Goal: Task Accomplishment & Management: Complete application form

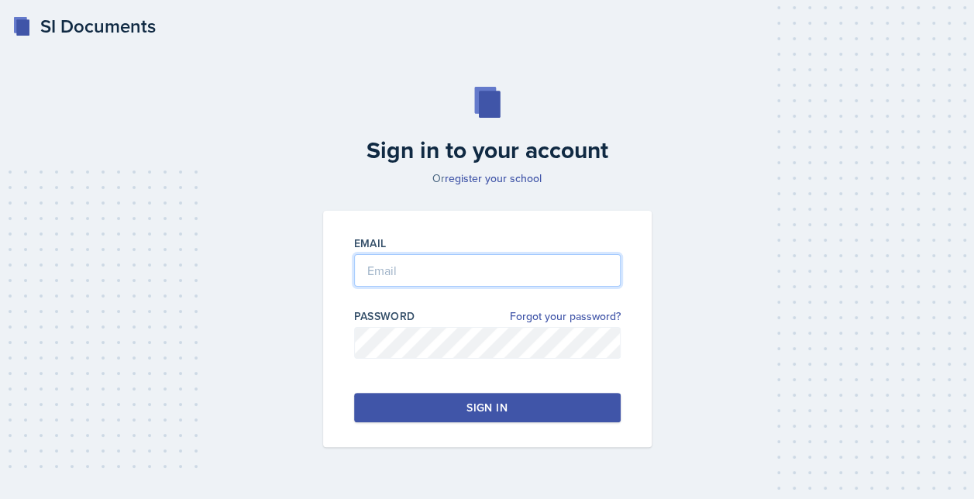
type input "[EMAIL_ADDRESS][DOMAIN_NAME]"
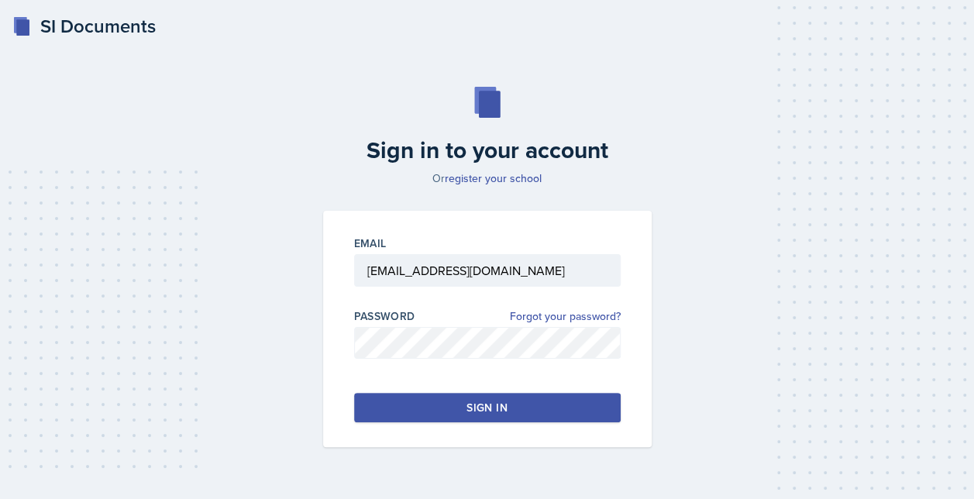
click at [384, 394] on button "Sign in" at bounding box center [487, 407] width 267 height 29
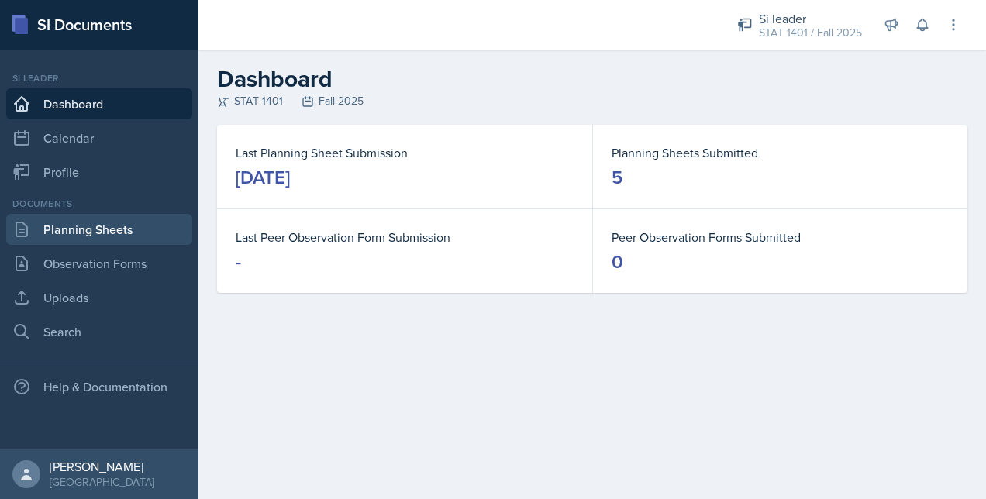
click at [96, 232] on link "Planning Sheets" at bounding box center [99, 229] width 186 height 31
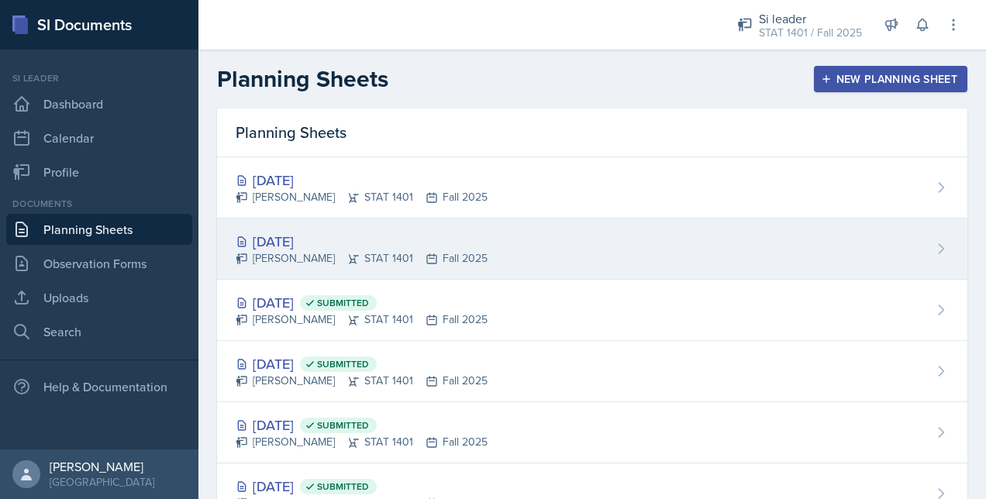
click at [478, 258] on div "Sep 9th, 2025 Owen Hawkins STAT 1401 Fall 2025" at bounding box center [592, 249] width 750 height 61
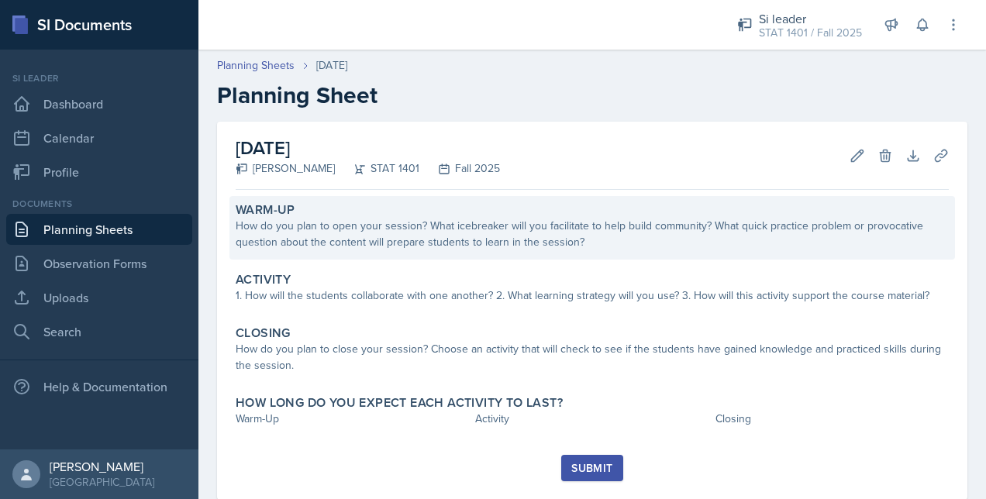
click at [456, 236] on div "How do you plan to open your session? What icebreaker will you facilitate to he…" at bounding box center [592, 234] width 713 height 33
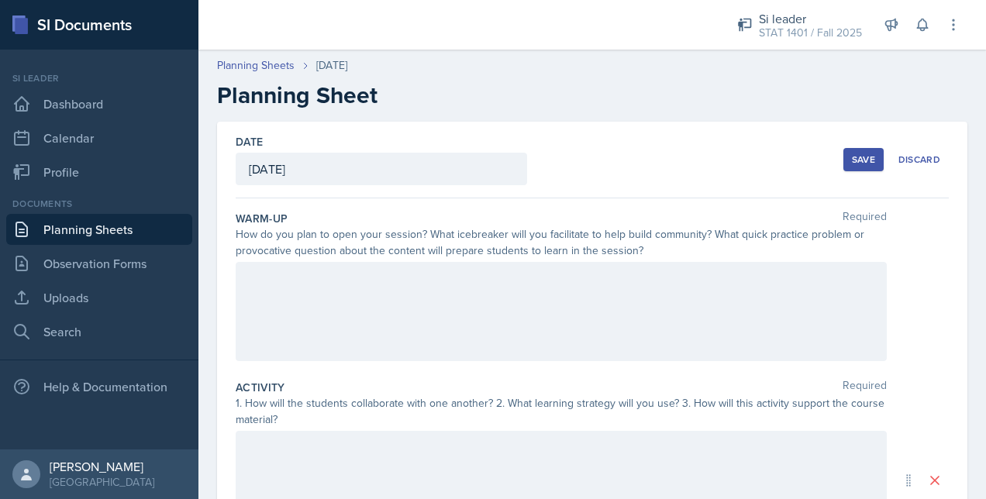
click at [454, 294] on div at bounding box center [561, 311] width 651 height 99
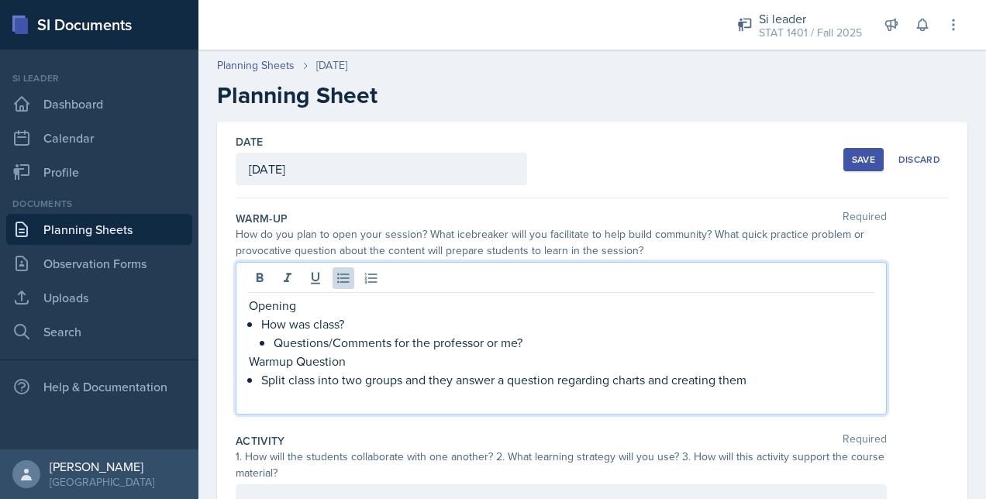
click at [597, 197] on div "Date September 9th, 2025 September 2025 31 1 2 3 4 5 6 7 8 9 10 11 12 13 14 15 …" at bounding box center [592, 160] width 713 height 77
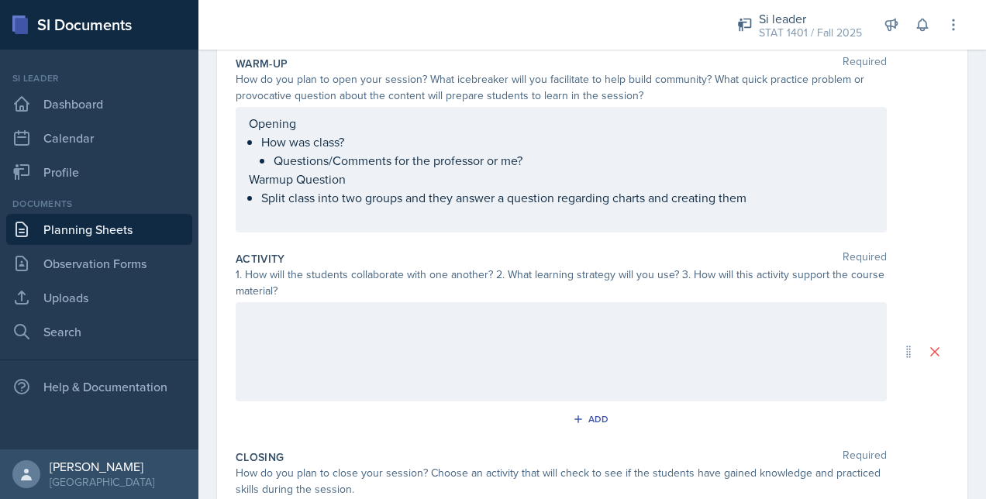
scroll to position [181, 0]
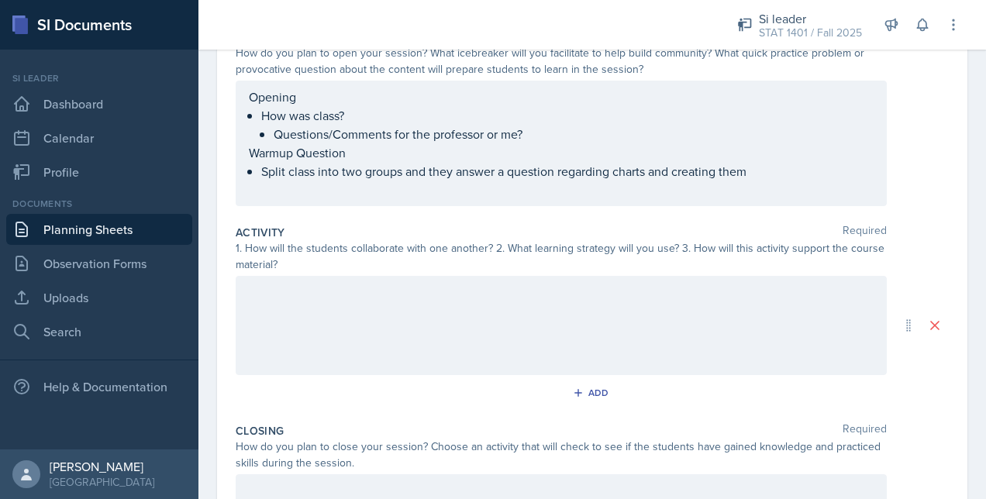
click at [389, 301] on p at bounding box center [561, 292] width 625 height 19
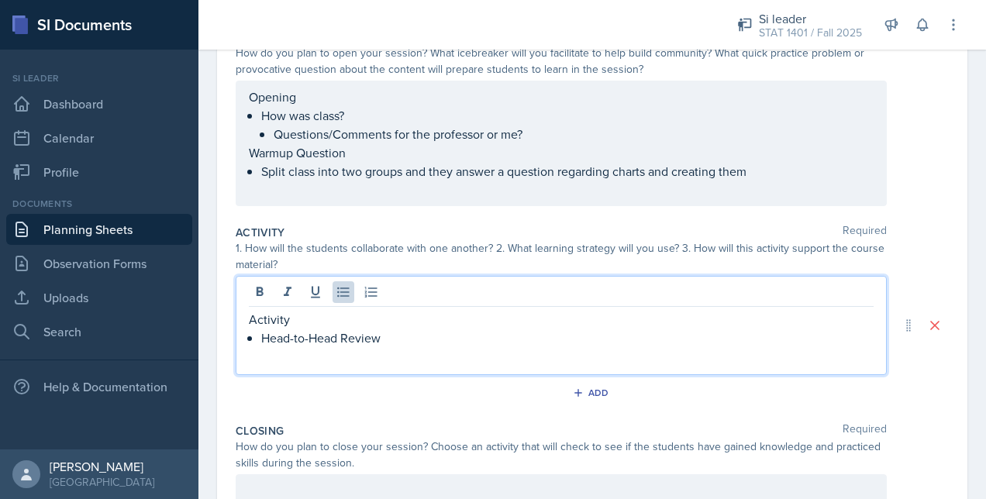
click at [428, 344] on p "Head-to-Head Review" at bounding box center [567, 338] width 612 height 19
click at [634, 360] on p "One team versus another team, points awarded for correct" at bounding box center [574, 356] width 600 height 19
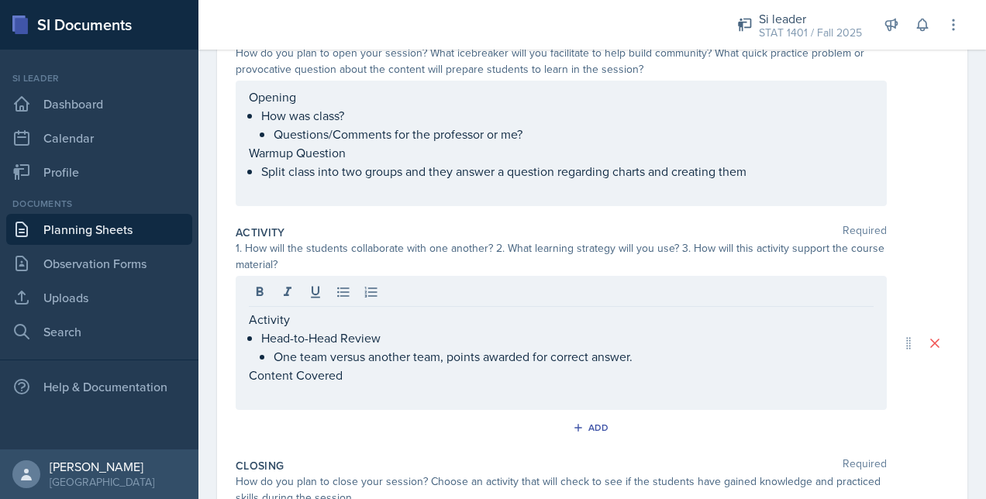
click at [471, 375] on p "Content Covered" at bounding box center [561, 375] width 625 height 19
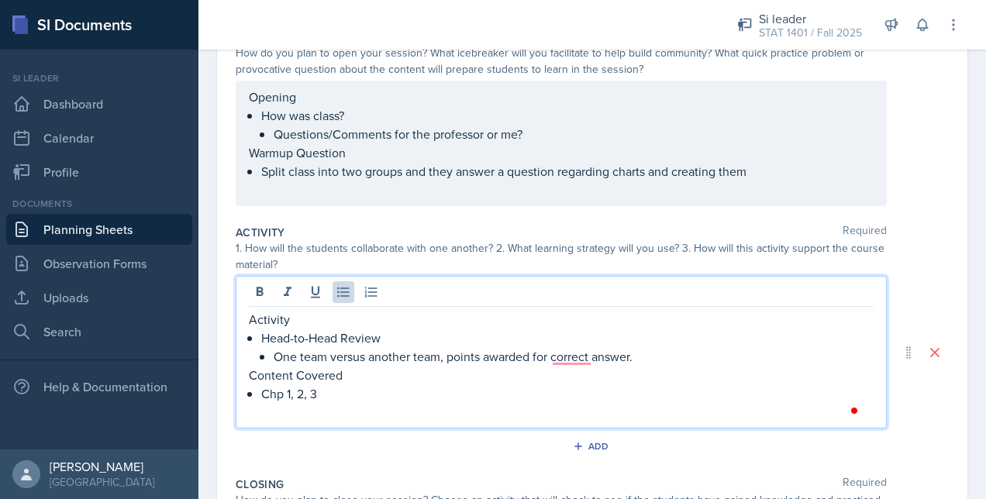
click at [567, 360] on p "One team versus another team, points awarded for correct answer." at bounding box center [574, 356] width 600 height 19
click at [483, 379] on p "Content Covered" at bounding box center [561, 375] width 625 height 19
click at [443, 394] on p "Chp 1, 2, 3" at bounding box center [567, 393] width 612 height 19
click at [662, 356] on p "One team versus another team, points awarded for a correct answer." at bounding box center [574, 356] width 600 height 19
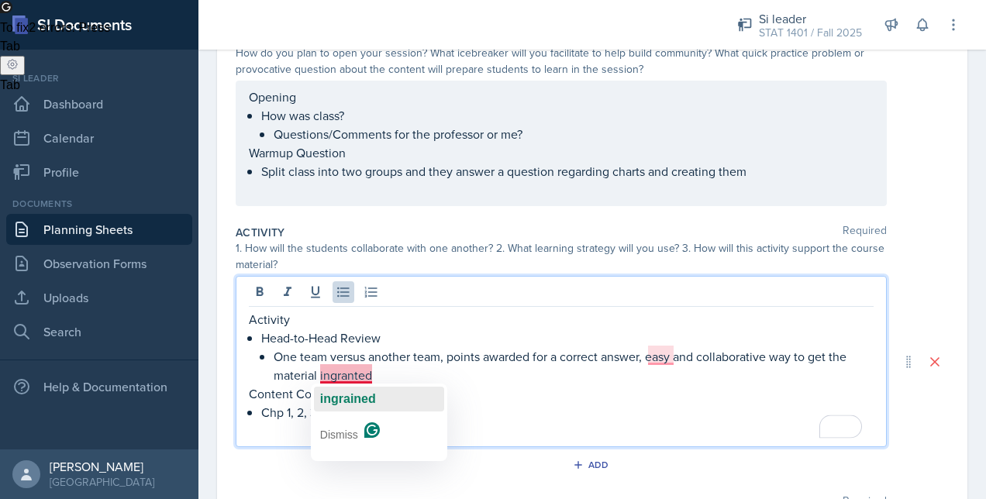
click at [367, 395] on span "ingrained" at bounding box center [348, 398] width 56 height 13
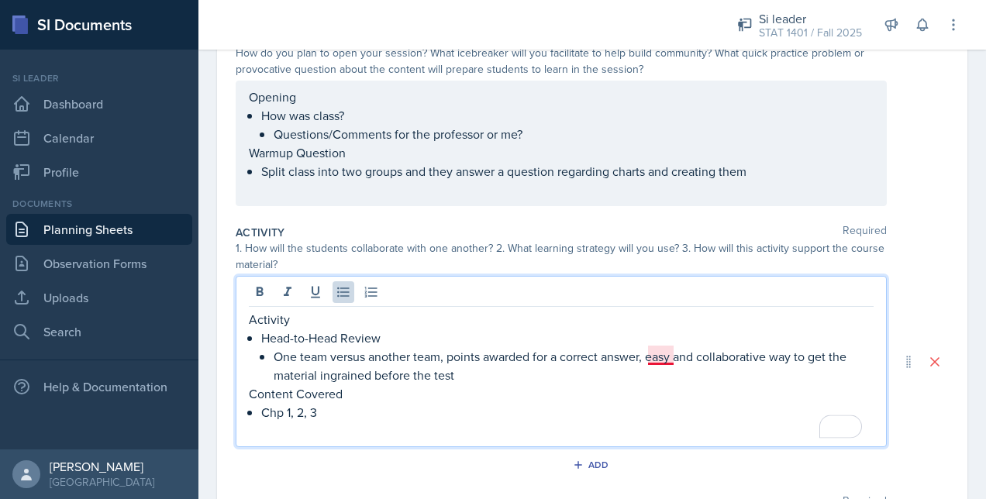
click at [657, 358] on p "One team versus another team, points awarded for a correct answer, easy and col…" at bounding box center [574, 365] width 600 height 37
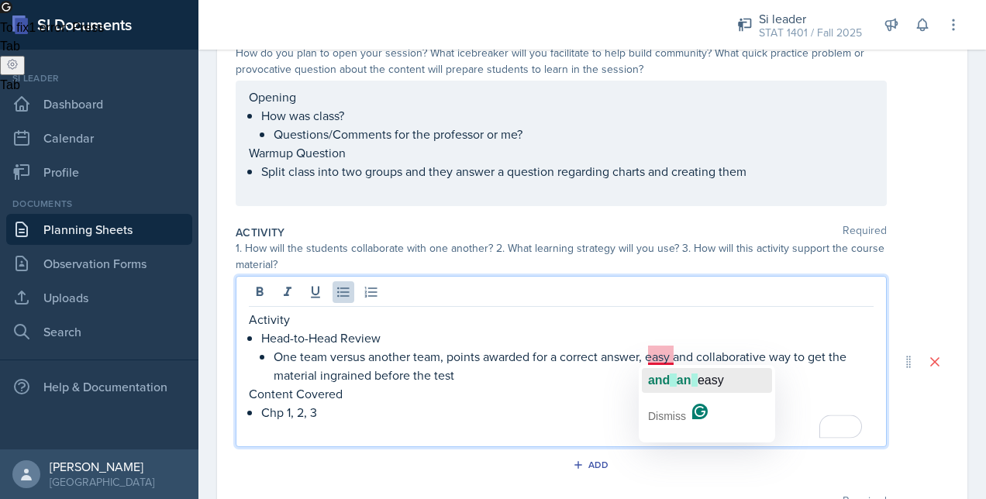
click at [671, 375] on span "button" at bounding box center [672, 379] width 6 height 13
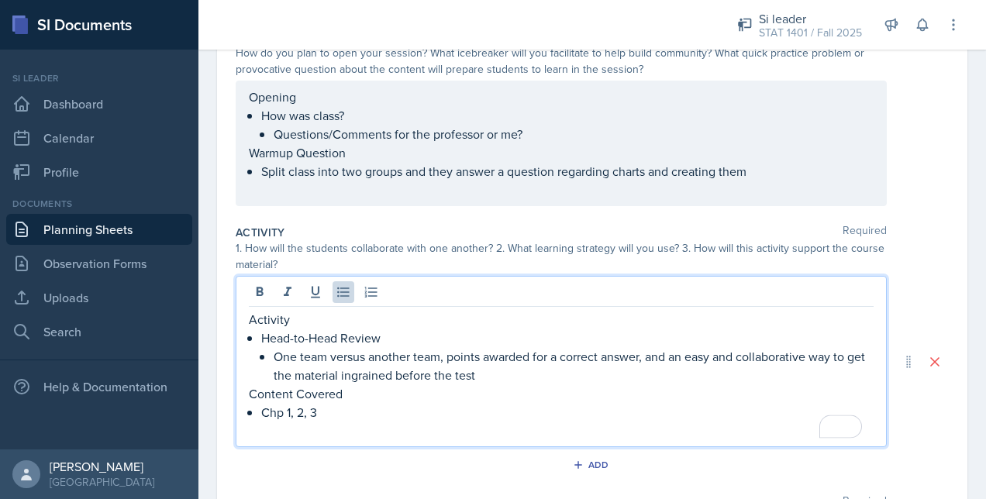
click at [545, 376] on p "One team versus another team, points awarded for a correct answer, and an easy …" at bounding box center [574, 365] width 600 height 37
click at [481, 240] on div "1. How will the students collaborate with one another? 2. What learning strateg…" at bounding box center [561, 256] width 651 height 33
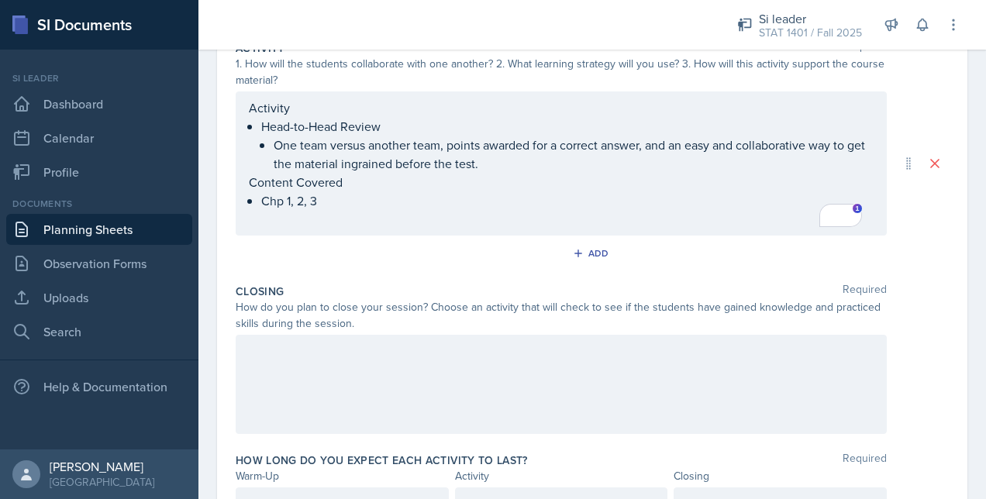
scroll to position [429, 0]
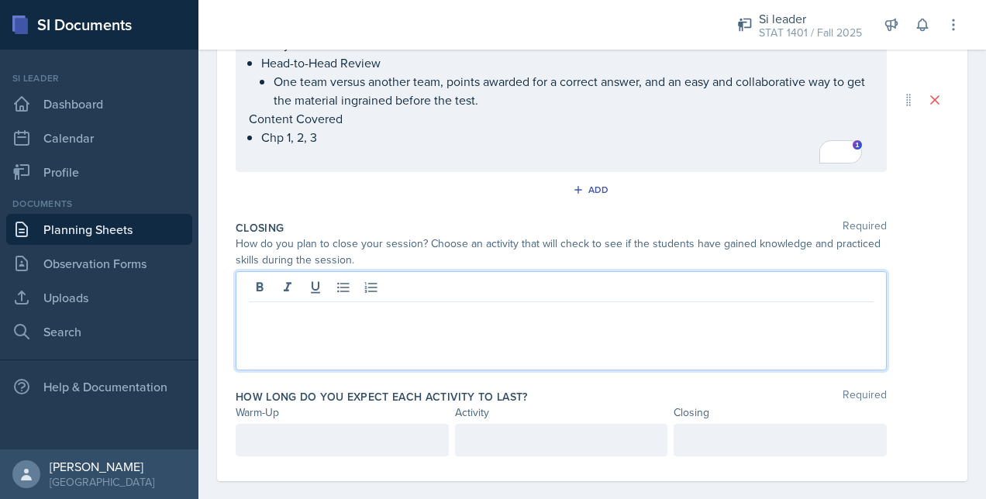
click at [434, 290] on div at bounding box center [561, 320] width 651 height 99
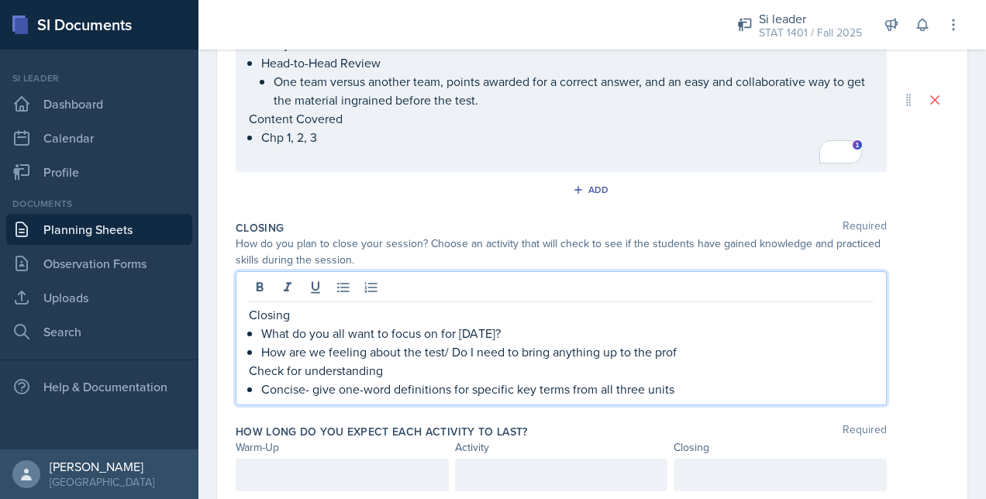
click at [710, 364] on p "Check for understanding" at bounding box center [561, 370] width 625 height 19
click at [562, 210] on div "Activity Required 1. How will the students collaborate with one another? 2. Wha…" at bounding box center [592, 92] width 713 height 243
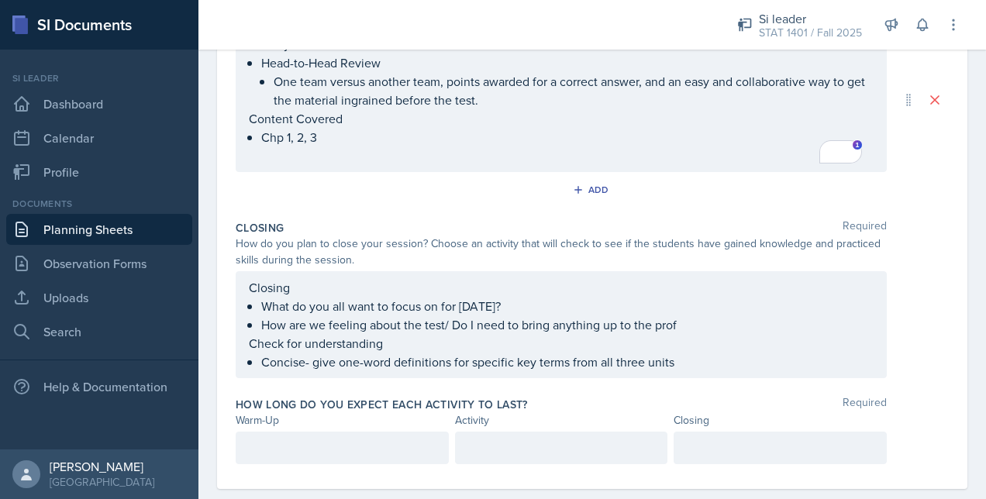
click at [540, 440] on div at bounding box center [561, 448] width 213 height 33
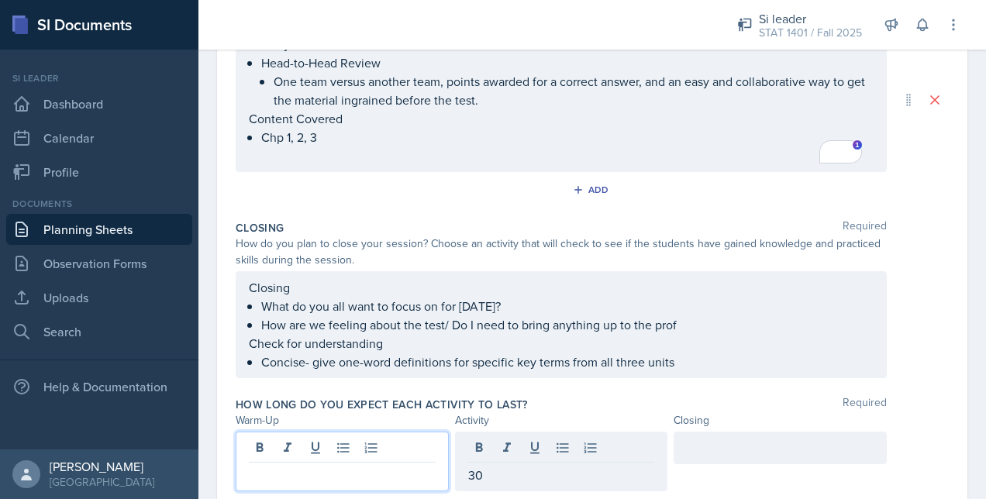
click at [378, 442] on div at bounding box center [342, 462] width 213 height 60
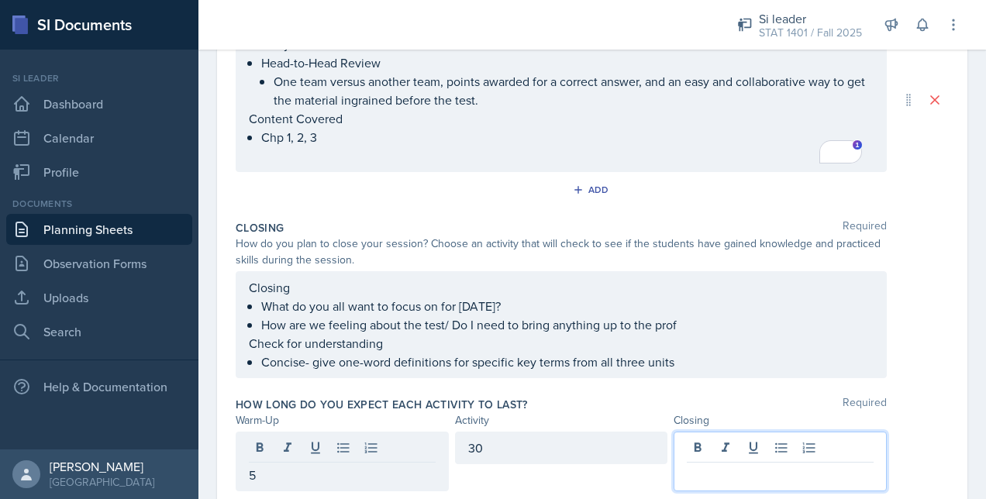
click at [708, 450] on div at bounding box center [779, 462] width 213 height 60
click at [931, 360] on div "Closing What do you all want to focus on for Thursday? How are we feeling about…" at bounding box center [592, 324] width 713 height 107
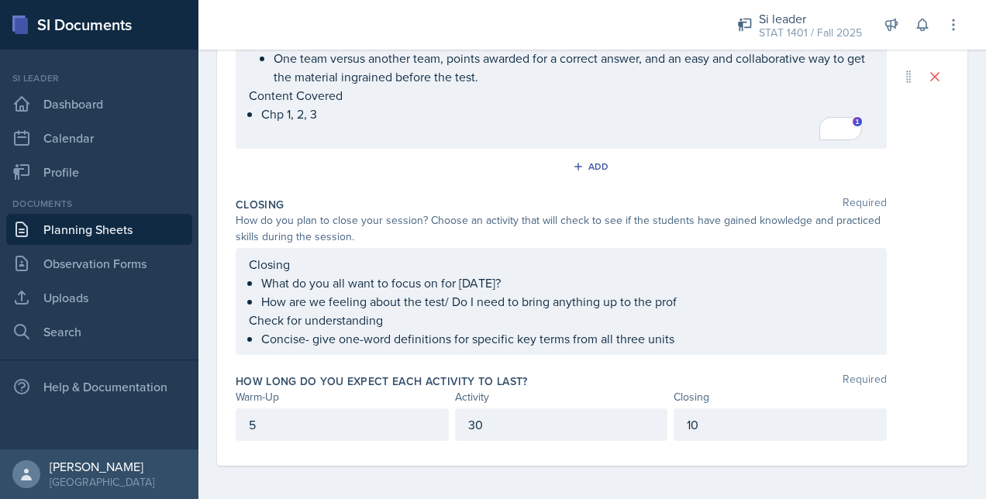
scroll to position [0, 0]
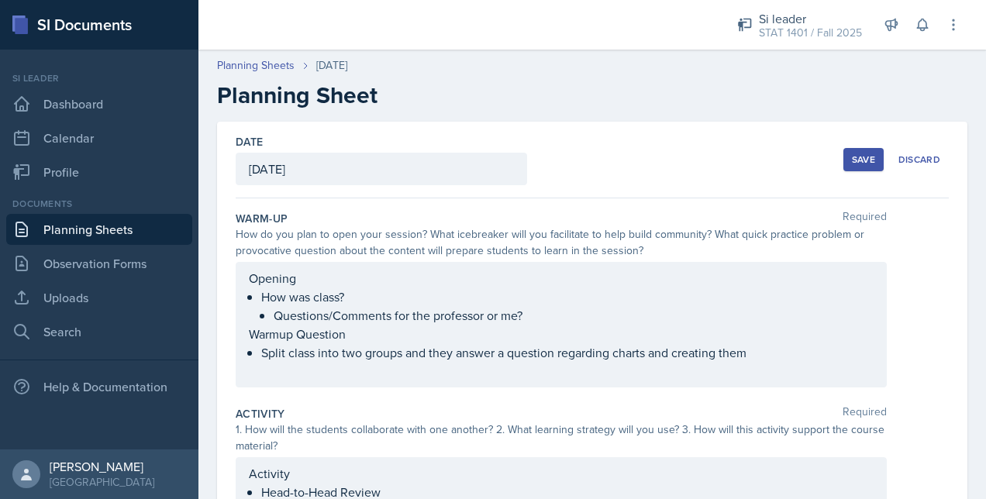
click at [852, 157] on div "Save" at bounding box center [863, 159] width 23 height 12
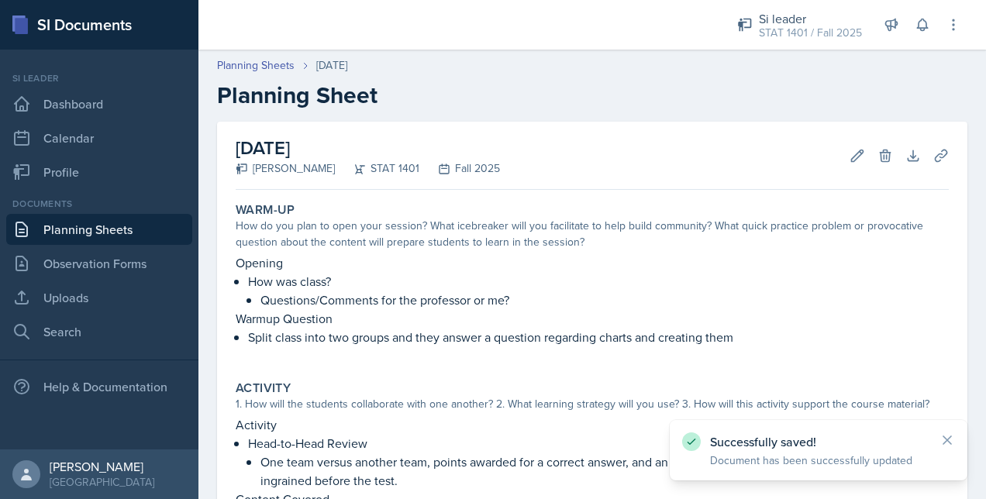
click at [72, 218] on link "Planning Sheets" at bounding box center [99, 229] width 186 height 31
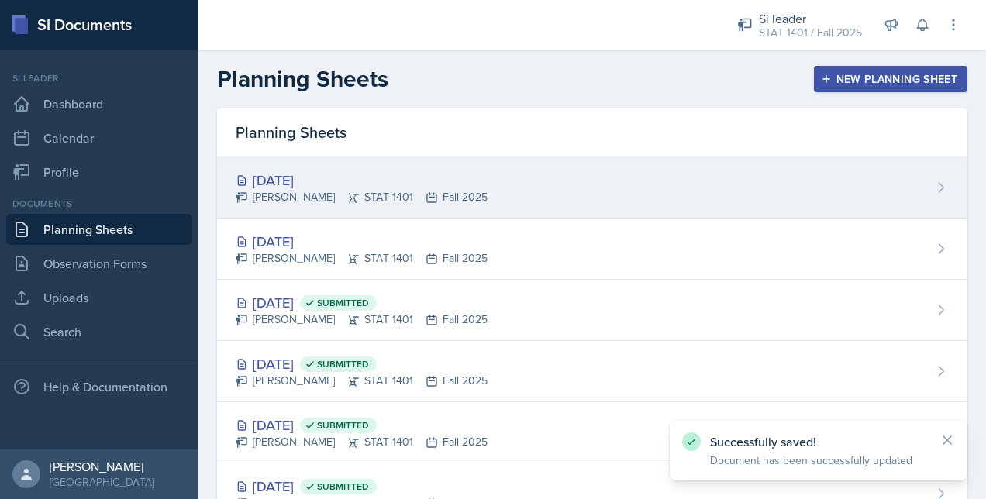
click at [578, 161] on div "Sep 11th, 2025 Owen Hawkins STAT 1401 Fall 2025" at bounding box center [592, 187] width 750 height 61
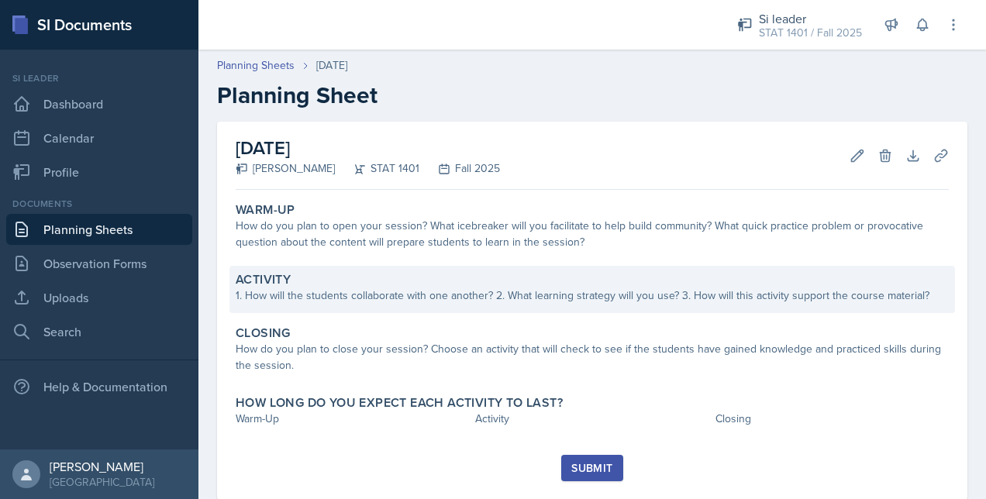
click at [356, 299] on div "1. How will the students collaborate with one another? 2. What learning strateg…" at bounding box center [592, 295] width 713 height 16
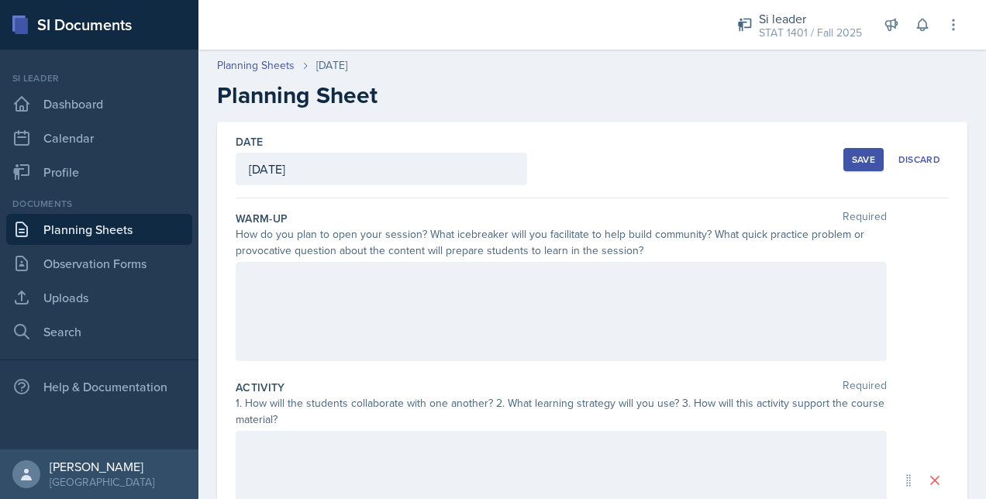
click at [353, 326] on div at bounding box center [561, 311] width 651 height 99
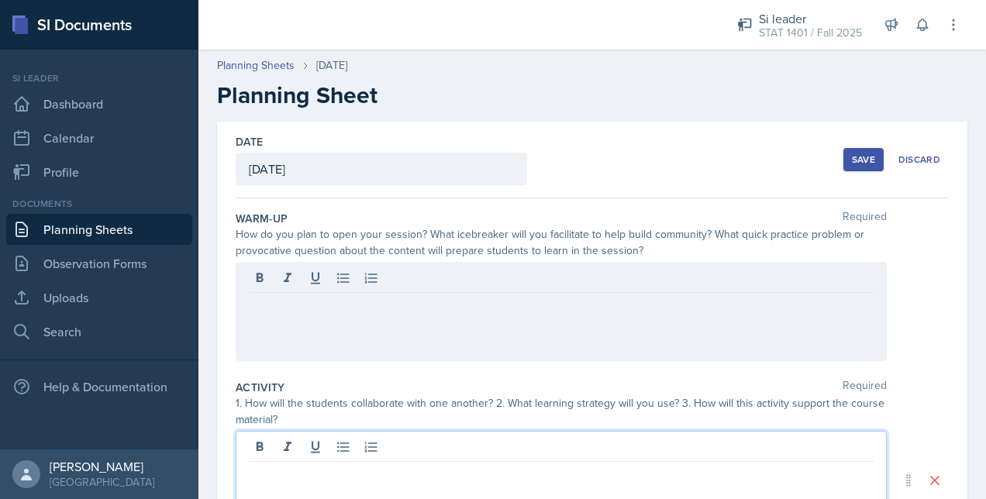
click at [347, 453] on div at bounding box center [561, 480] width 651 height 99
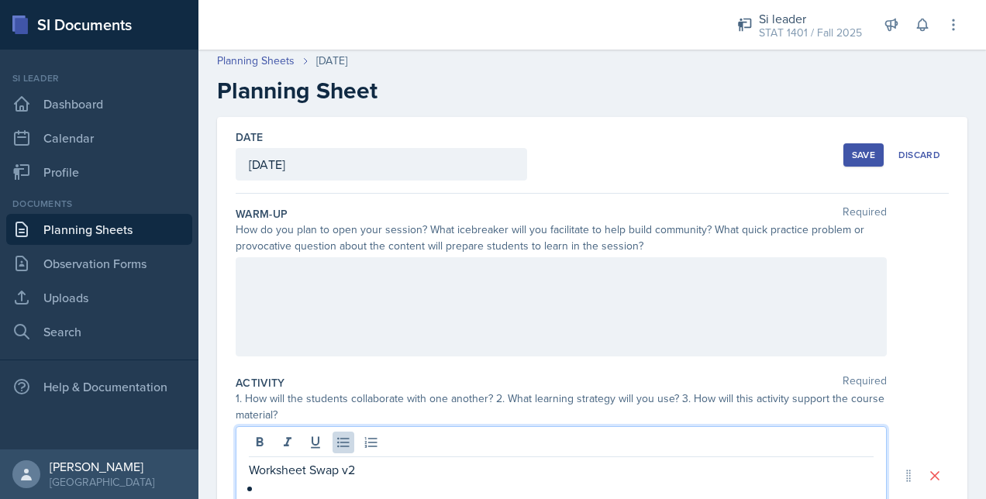
click at [468, 383] on div "Activity Required" at bounding box center [592, 382] width 713 height 15
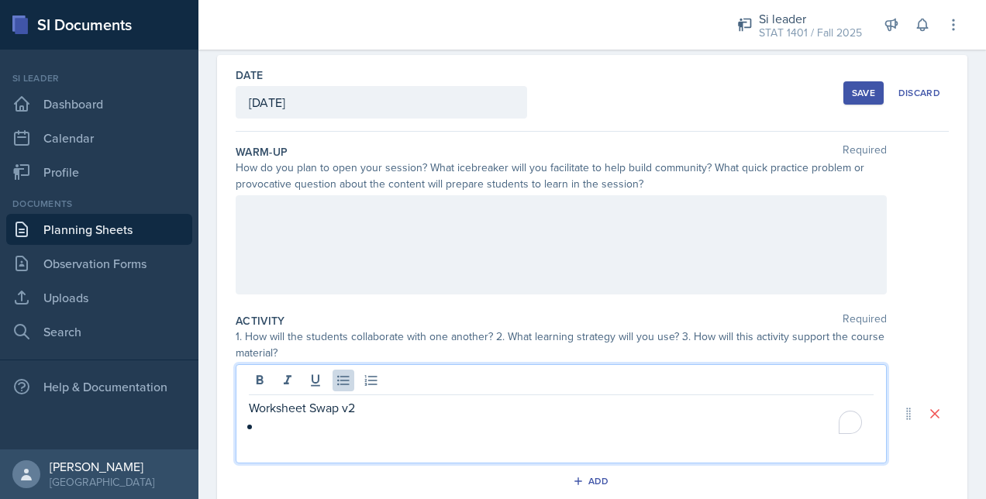
click at [376, 417] on p "To enrich screen reader interactions, please activate Accessibility in Grammarl…" at bounding box center [567, 426] width 612 height 19
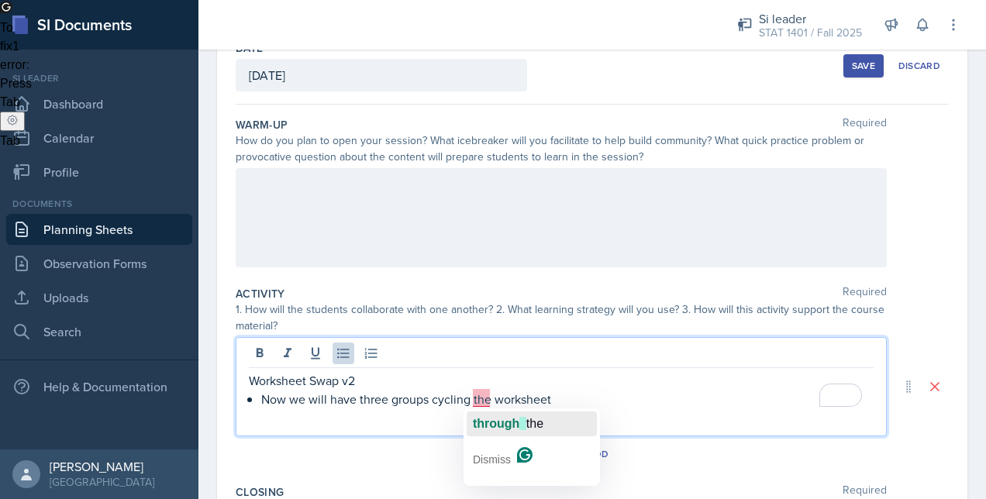
click at [490, 418] on span "through" at bounding box center [496, 423] width 46 height 13
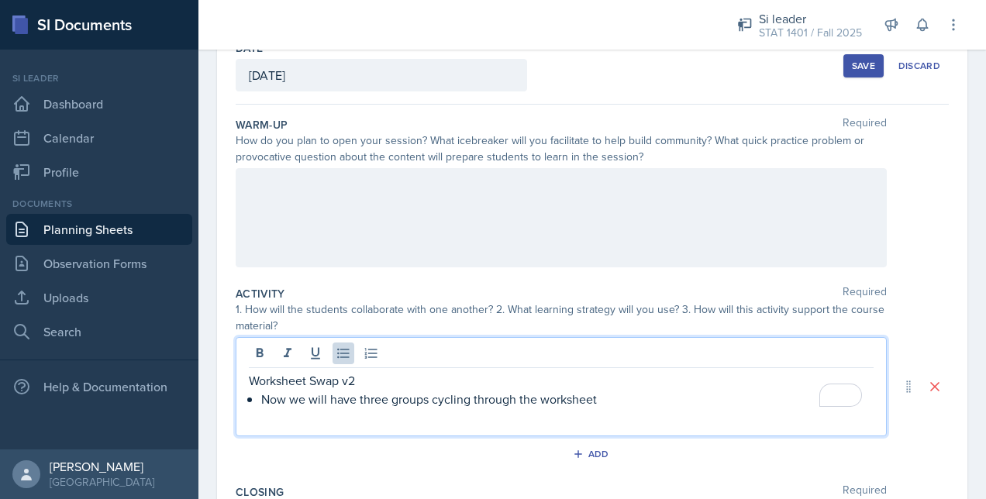
click at [600, 395] on p "Now we will have three groups cycling through the worksheet" at bounding box center [567, 399] width 612 height 19
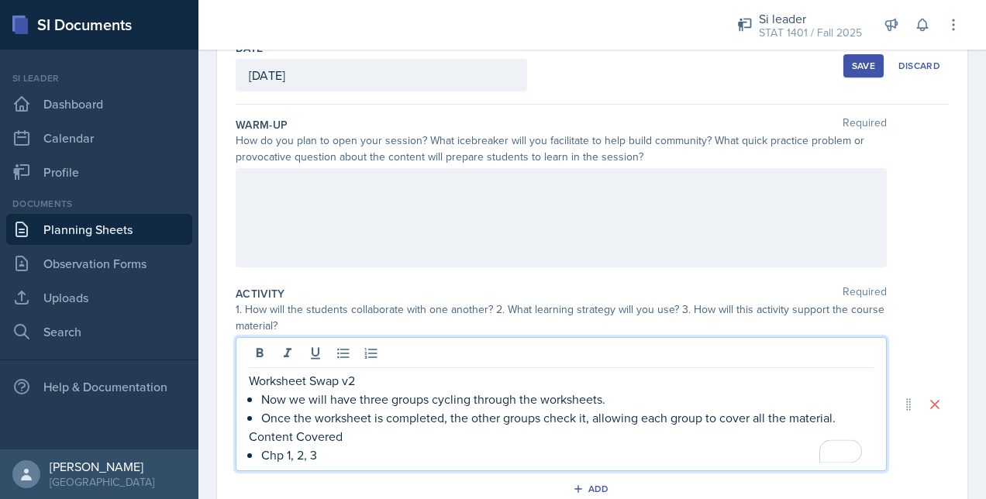
click at [420, 377] on p "Worksheet Swap v2" at bounding box center [561, 380] width 625 height 19
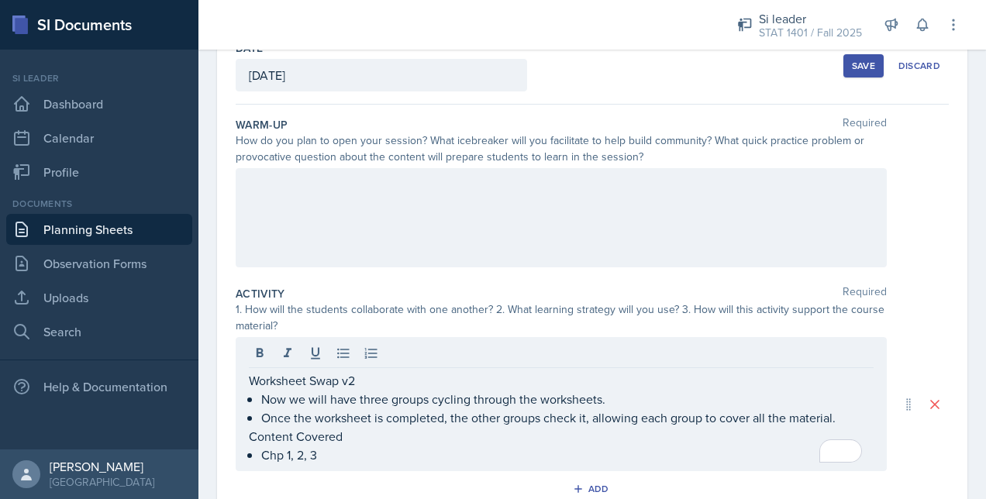
click at [896, 335] on div "Activity Required 1. How will the students collaborate with one another? 2. Wha…" at bounding box center [592, 396] width 713 height 233
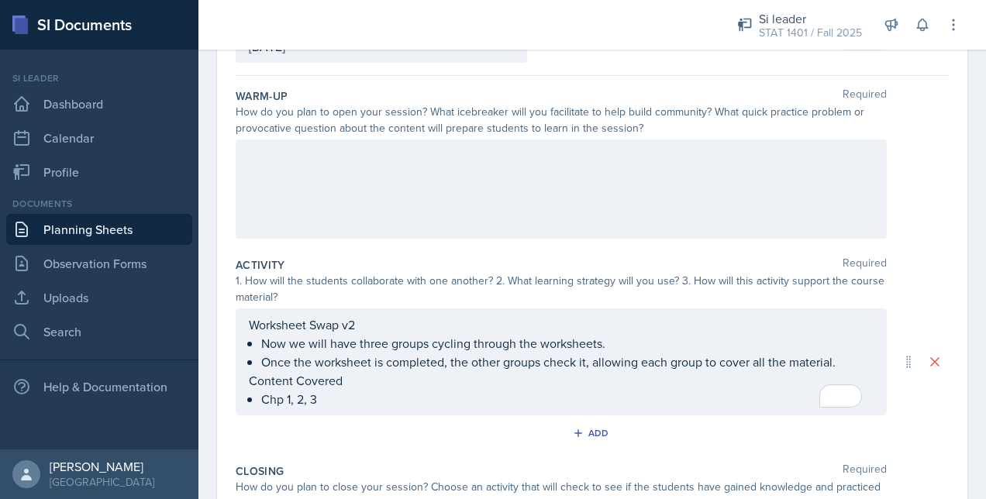
scroll to position [125, 0]
click at [389, 338] on p "Now we will have three groups cycling through the worksheets." at bounding box center [567, 341] width 612 height 19
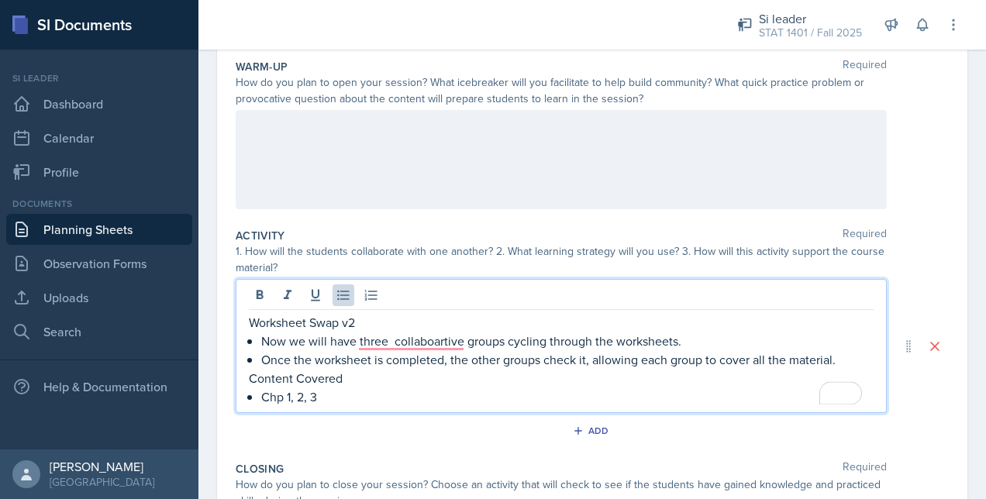
click at [628, 228] on div "Activity Required" at bounding box center [592, 235] width 713 height 15
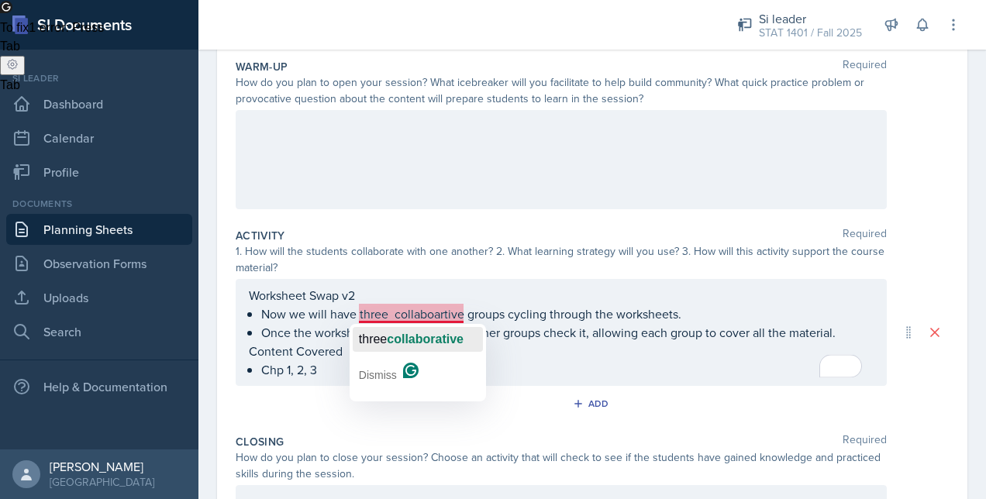
click at [415, 333] on span "collaborative" at bounding box center [425, 338] width 77 height 13
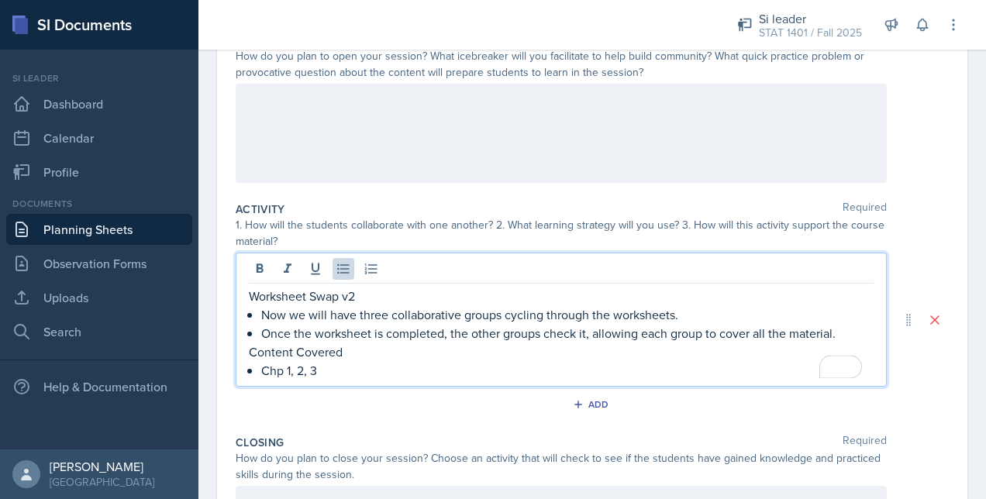
click at [383, 408] on div "Add" at bounding box center [592, 407] width 713 height 29
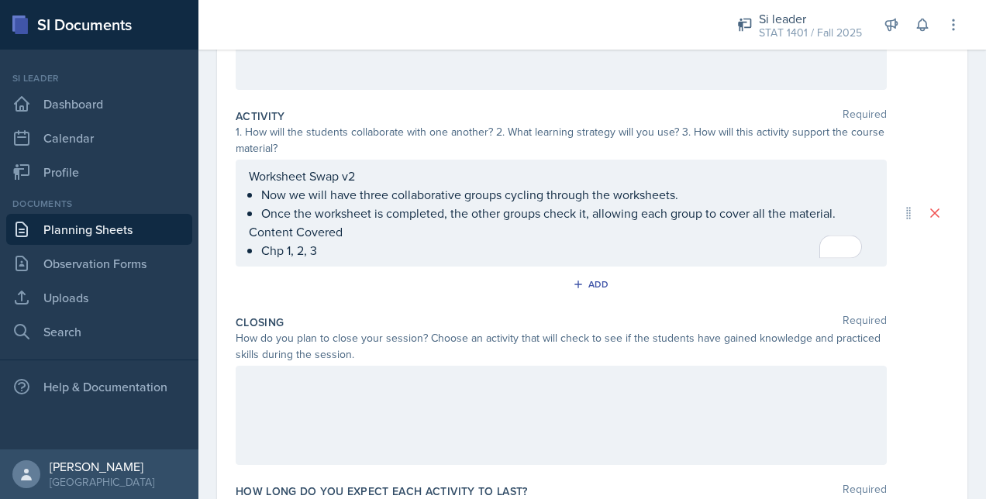
click at [383, 408] on div at bounding box center [561, 415] width 651 height 99
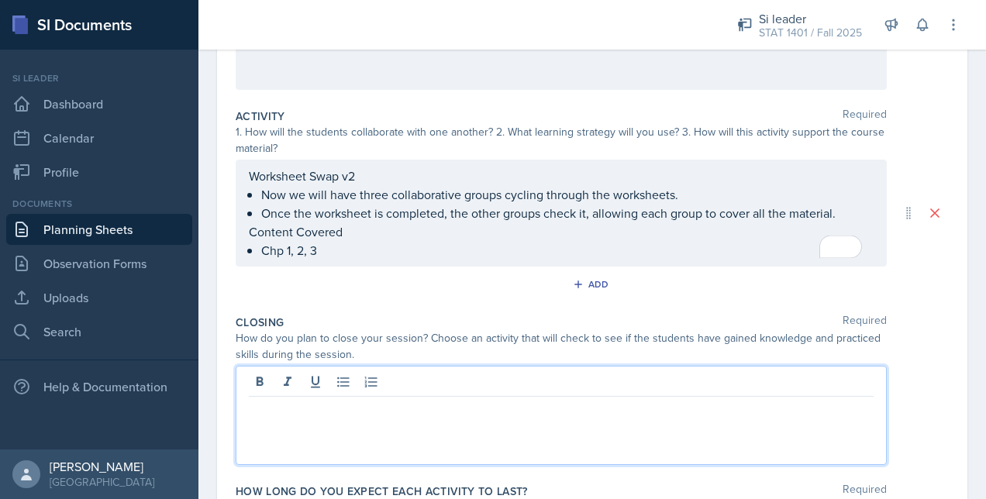
scroll to position [298, 0]
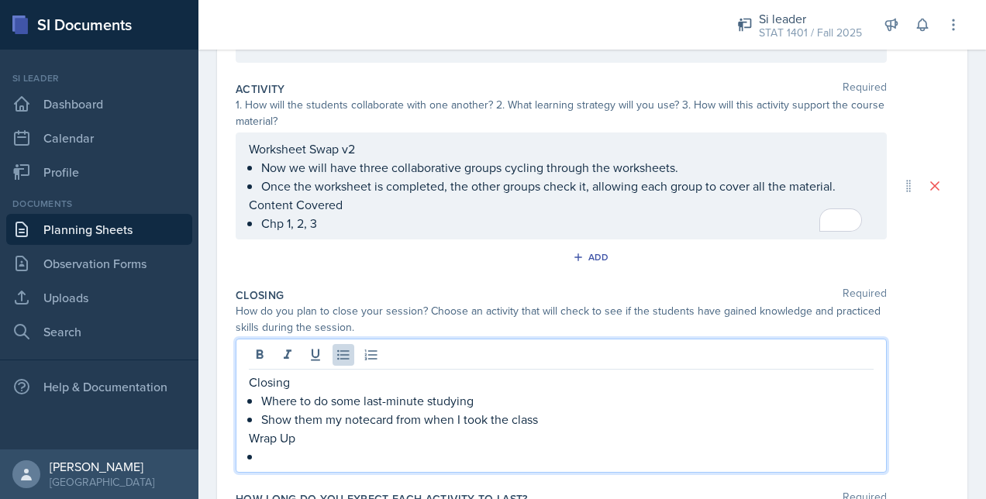
click at [342, 449] on p at bounding box center [567, 456] width 612 height 19
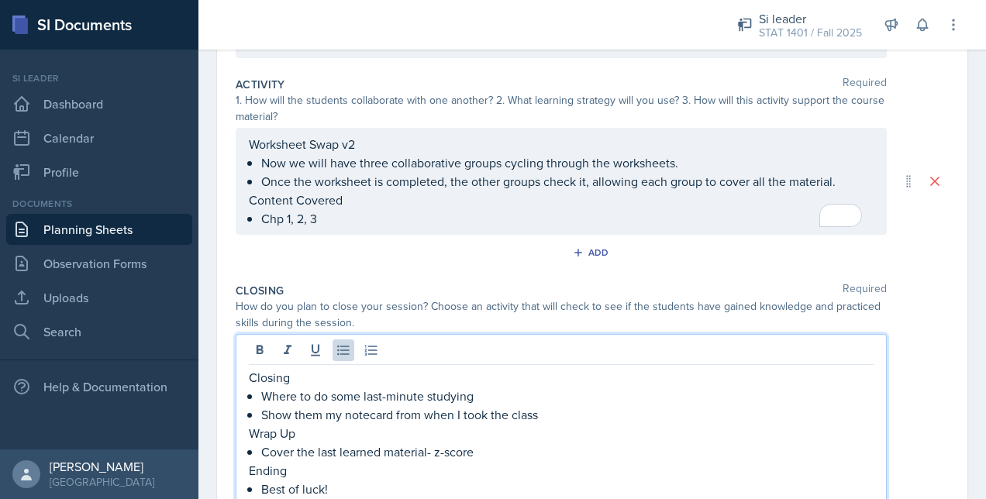
scroll to position [322, 0]
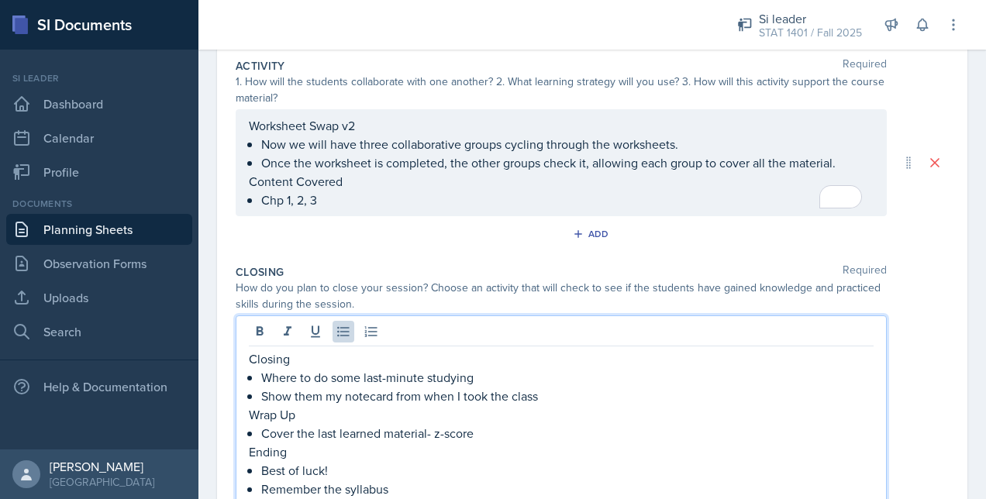
click at [450, 491] on p "Remember the syllabus" at bounding box center [567, 489] width 612 height 19
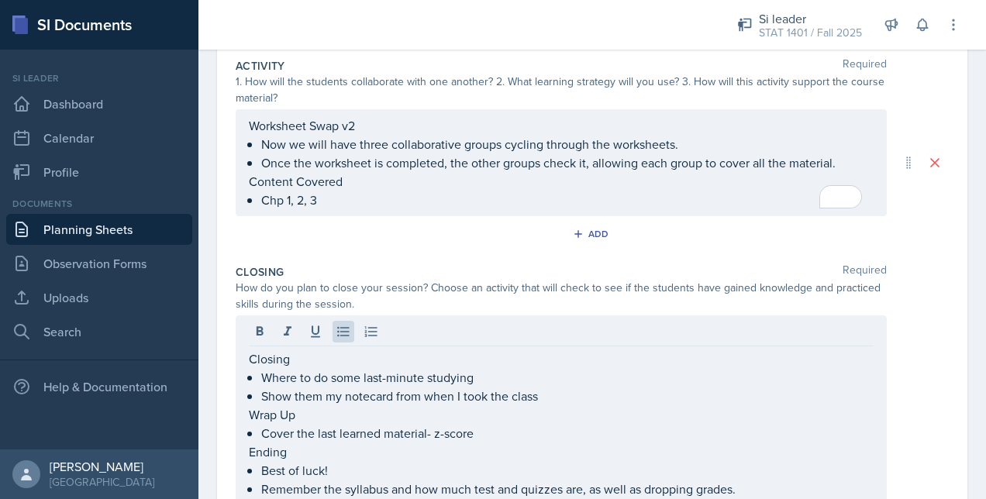
click at [898, 308] on div "How do you plan to close your session? Choose an activity that will check to se…" at bounding box center [592, 296] width 713 height 33
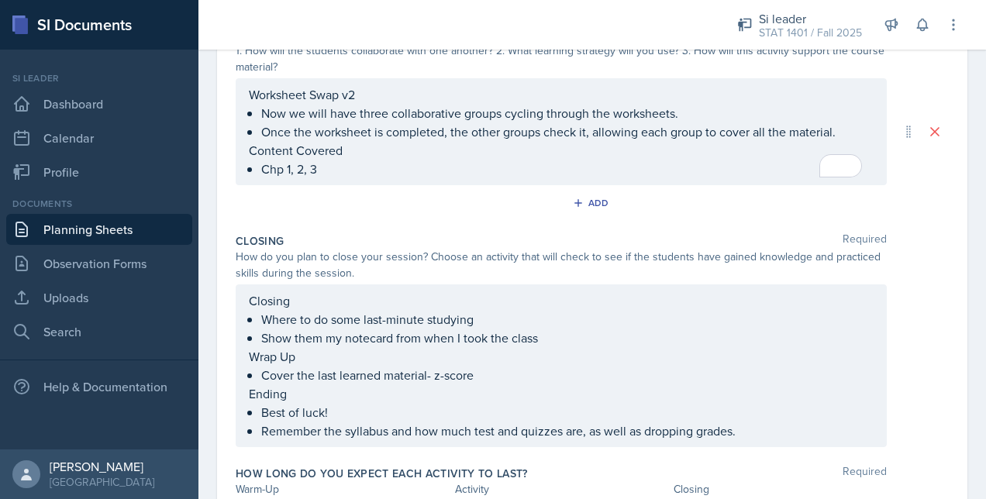
scroll to position [446, 0]
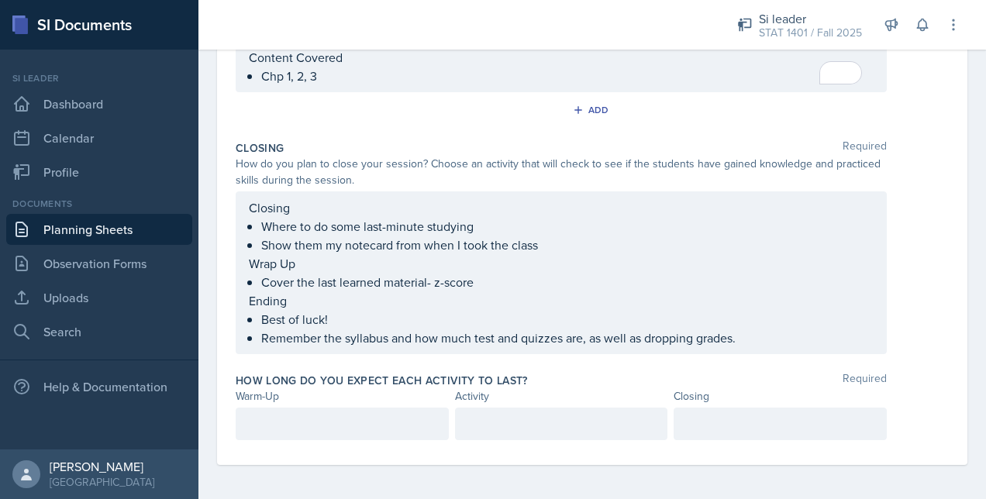
click at [589, 411] on div at bounding box center [561, 424] width 213 height 33
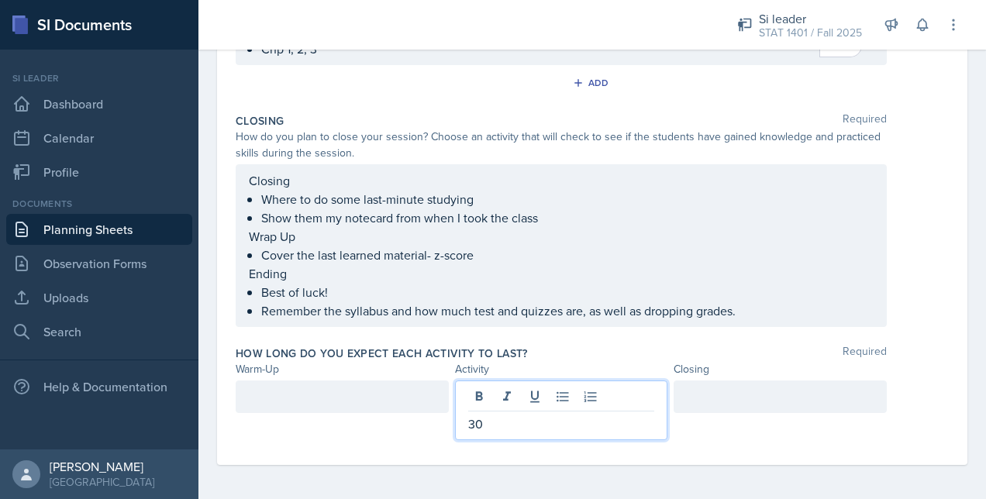
click at [401, 394] on div at bounding box center [342, 396] width 213 height 33
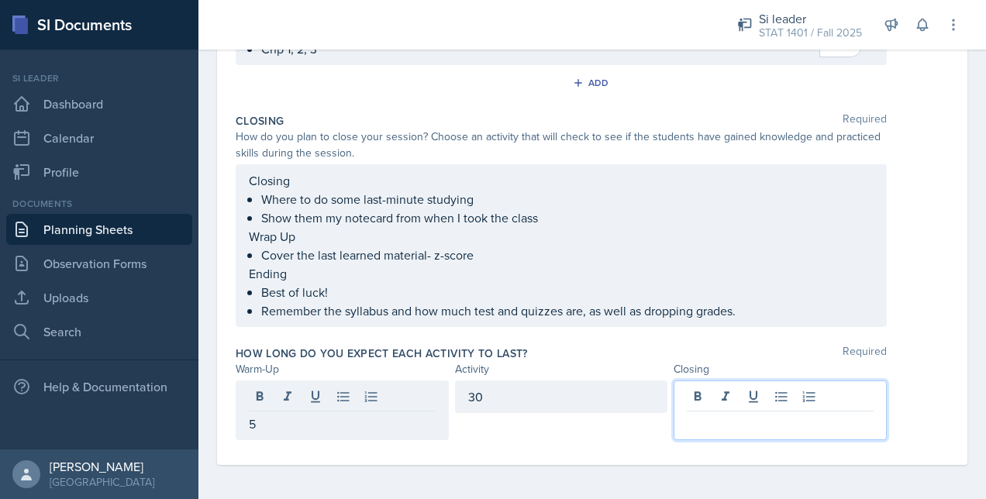
click at [748, 398] on div at bounding box center [779, 410] width 213 height 60
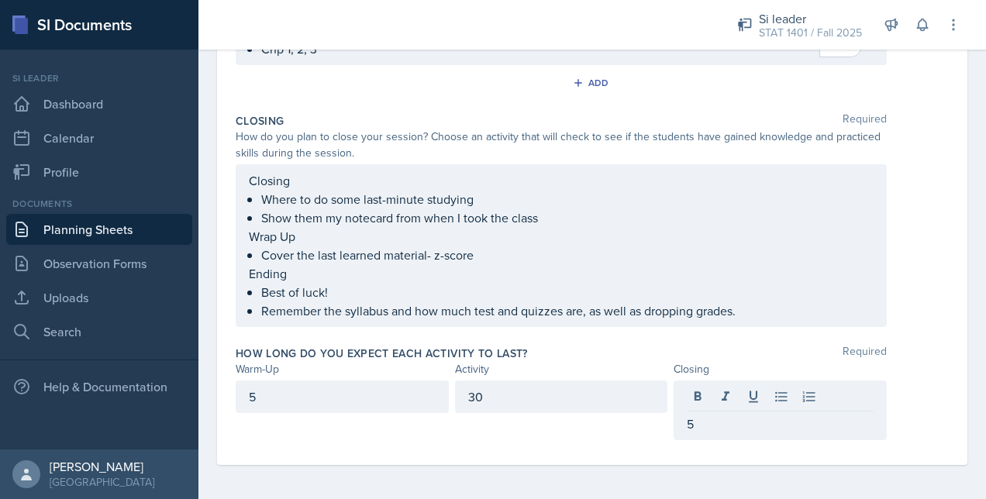
click at [903, 325] on div "Closing Required How do you plan to close your session? Choose an activity that…" at bounding box center [592, 223] width 713 height 232
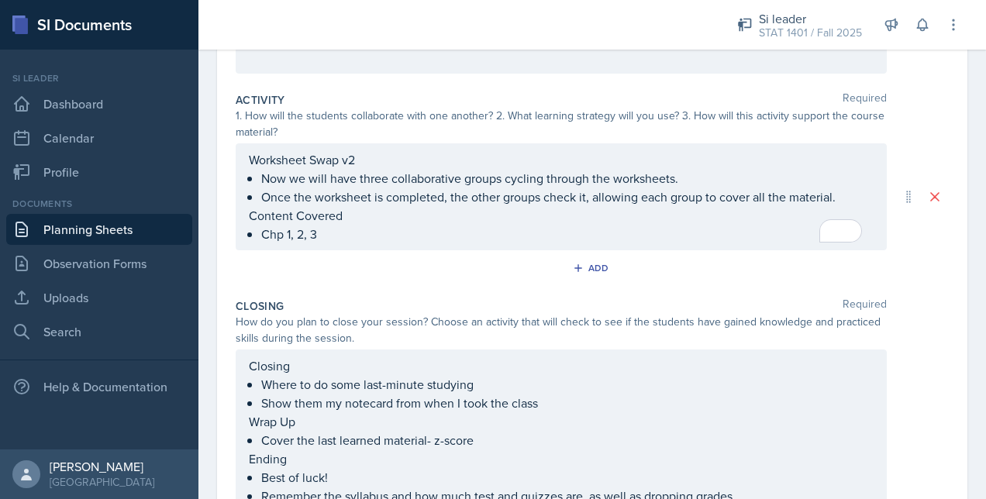
scroll to position [446, 0]
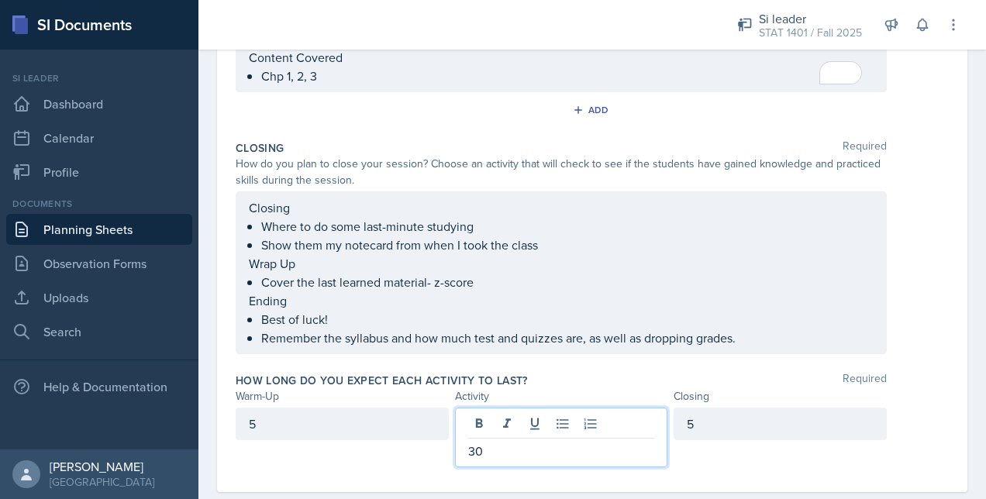
click at [539, 420] on div "30" at bounding box center [561, 438] width 213 height 60
click at [914, 369] on div "How long do you expect each activity to last? Required Warm-Up Activity Closing…" at bounding box center [592, 422] width 713 height 113
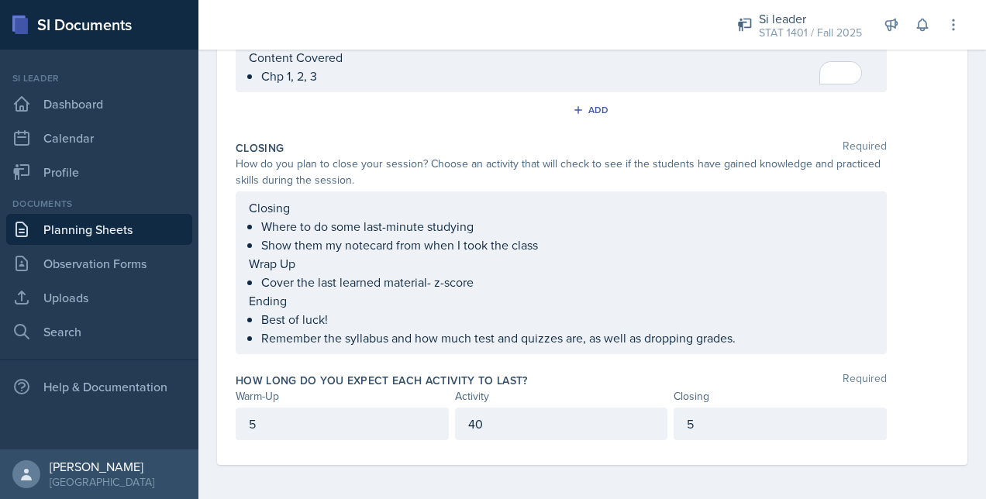
scroll to position [0, 0]
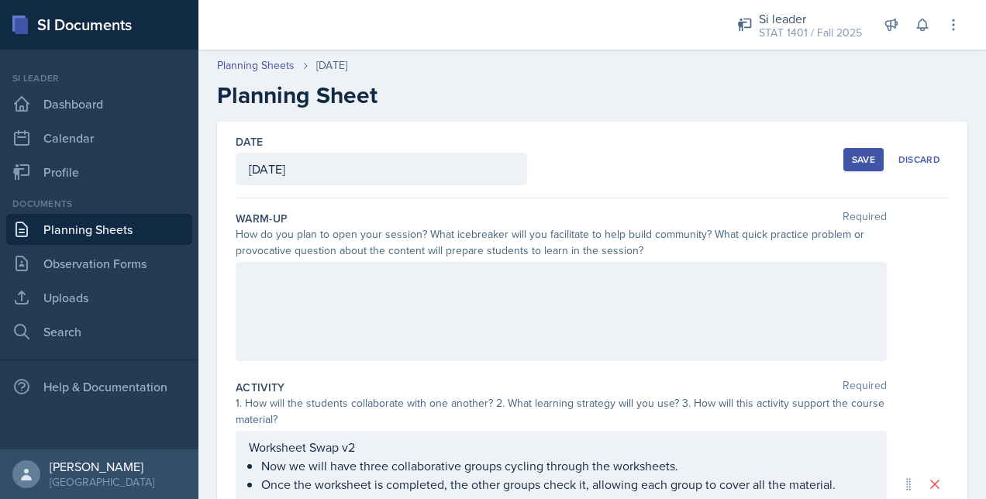
click at [852, 153] on div "Save" at bounding box center [863, 159] width 23 height 12
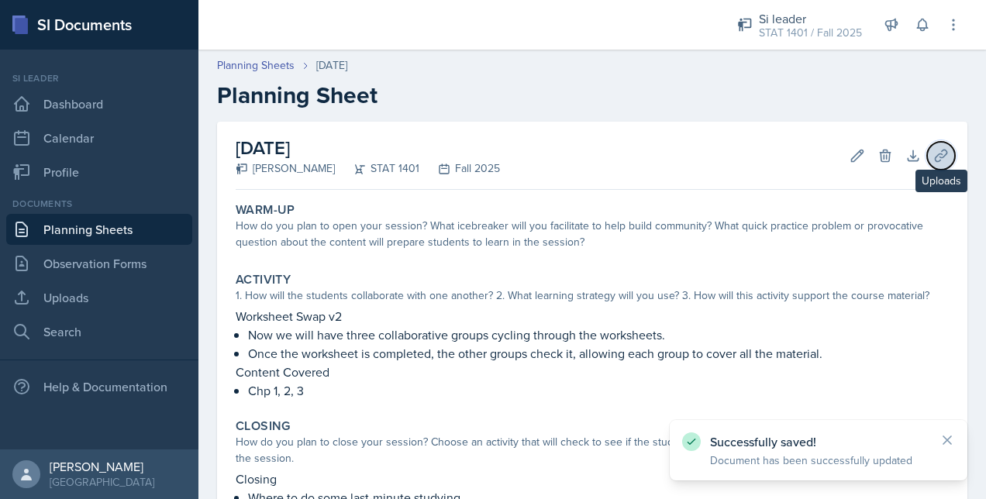
click at [933, 157] on icon at bounding box center [940, 155] width 15 height 15
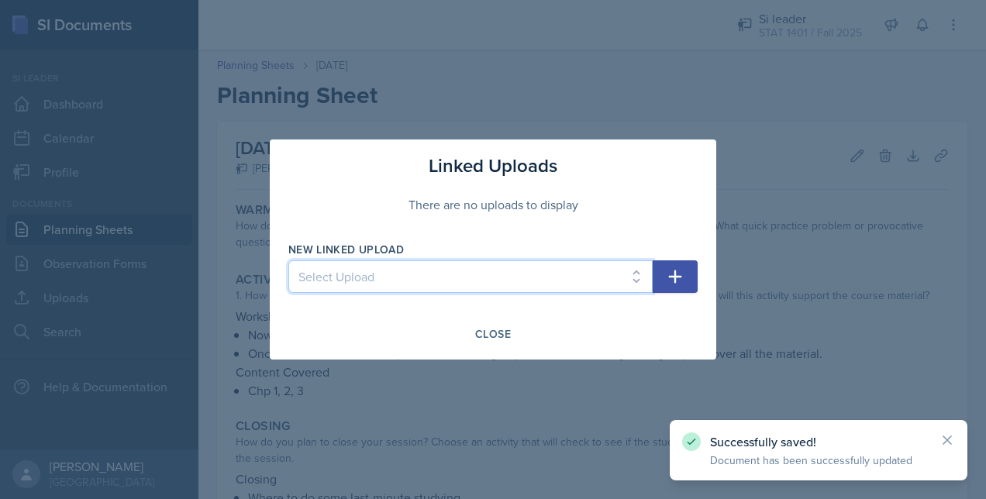
click at [496, 273] on select "Select Upload 8/26/25 SI PPT 8/28/25 SI PPT Chapter Summary Slides Ch 1 Workshe…" at bounding box center [470, 276] width 364 height 33
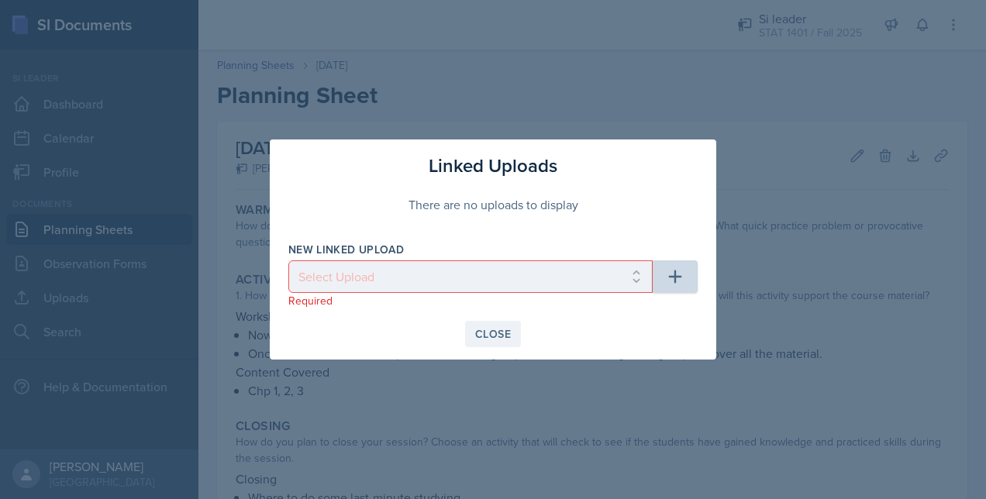
click at [493, 338] on div "Close" at bounding box center [493, 334] width 36 height 12
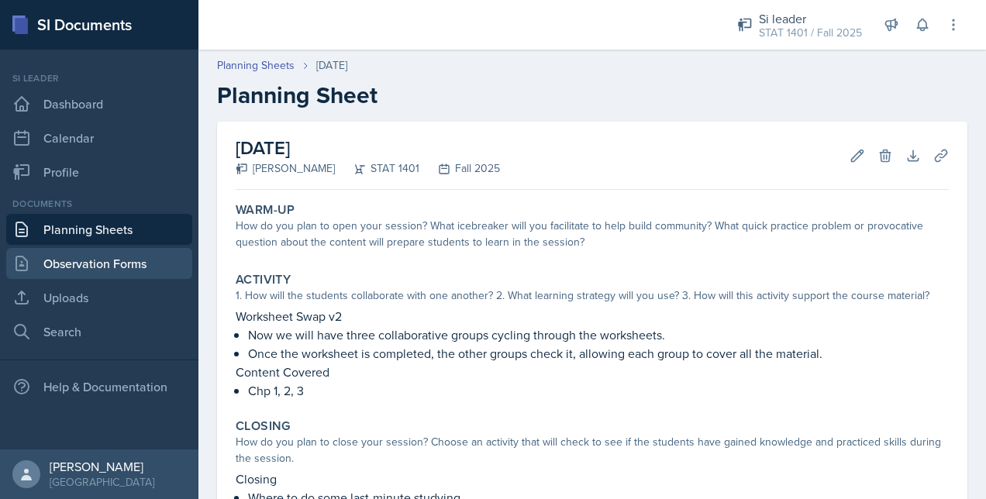
click at [60, 270] on link "Observation Forms" at bounding box center [99, 263] width 186 height 31
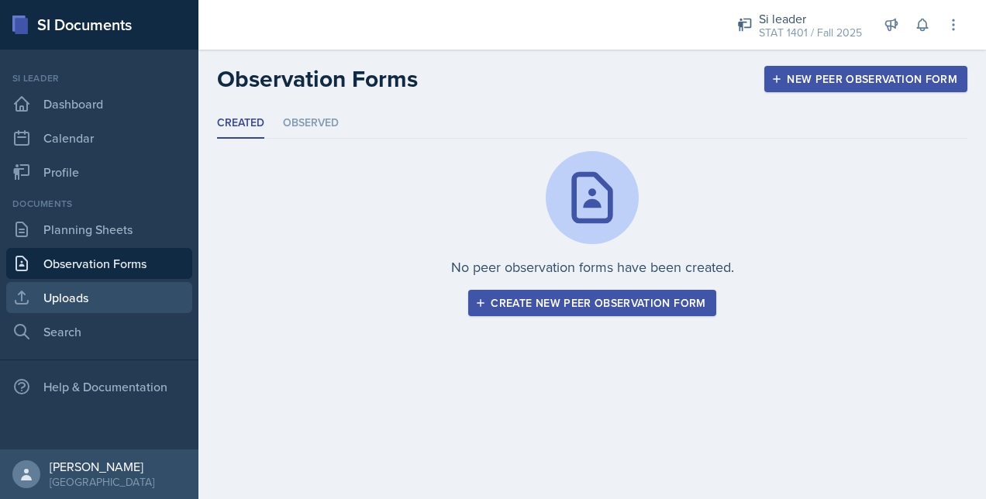
click at [64, 291] on link "Uploads" at bounding box center [99, 297] width 186 height 31
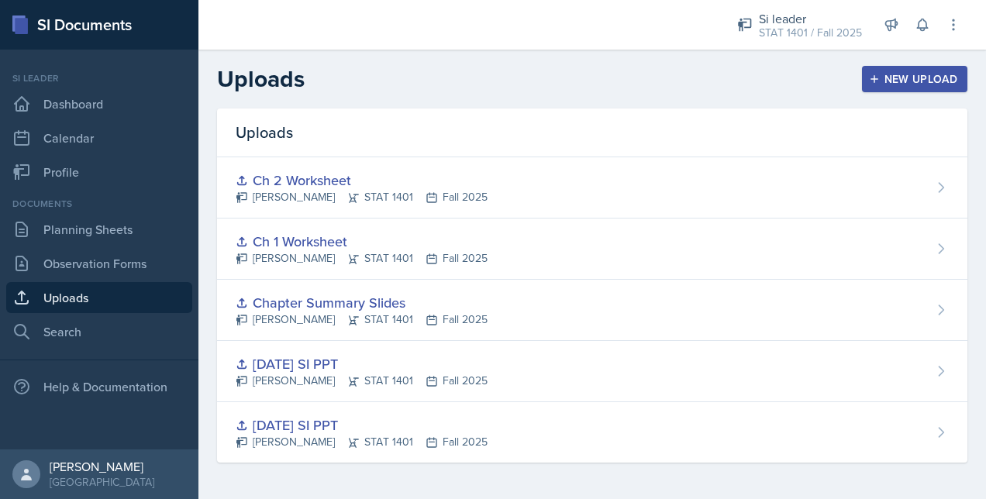
click at [922, 76] on div "New Upload" at bounding box center [915, 79] width 86 height 12
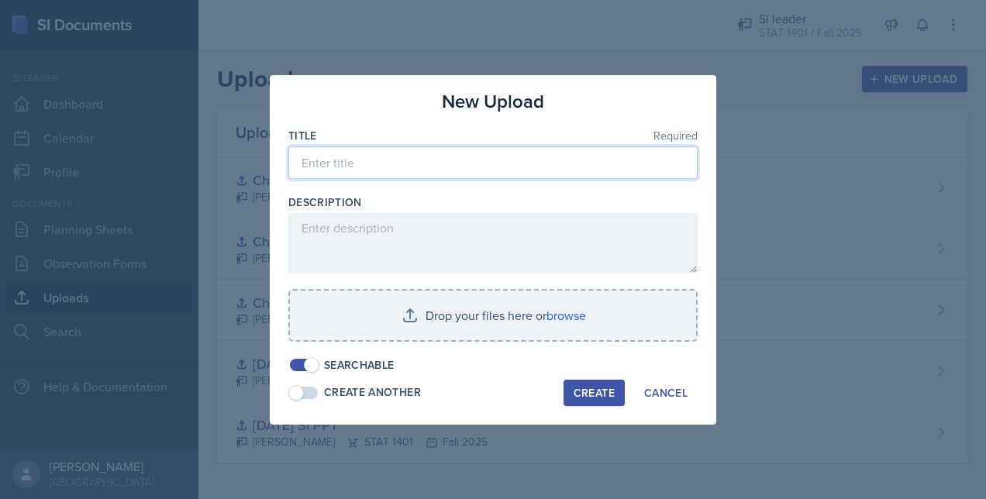
click at [467, 168] on input at bounding box center [492, 162] width 409 height 33
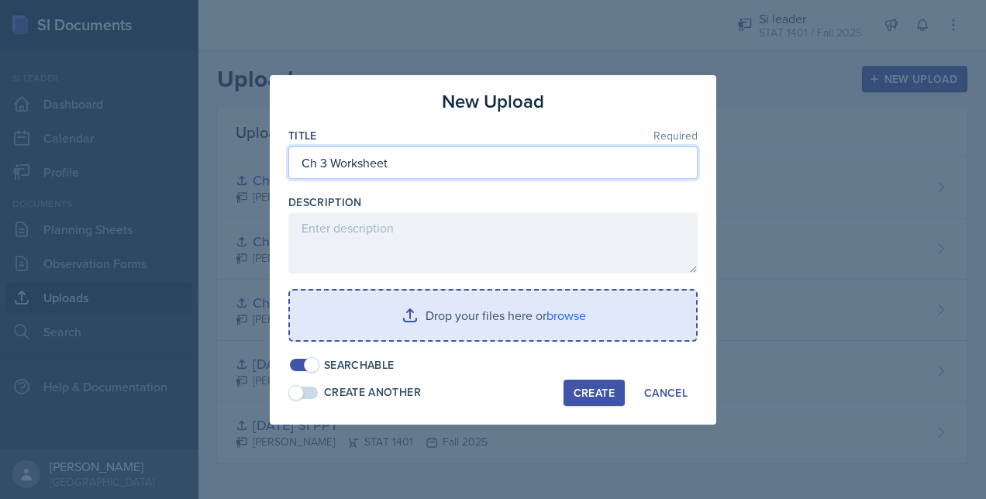
type input "Ch 3 Worksheet"
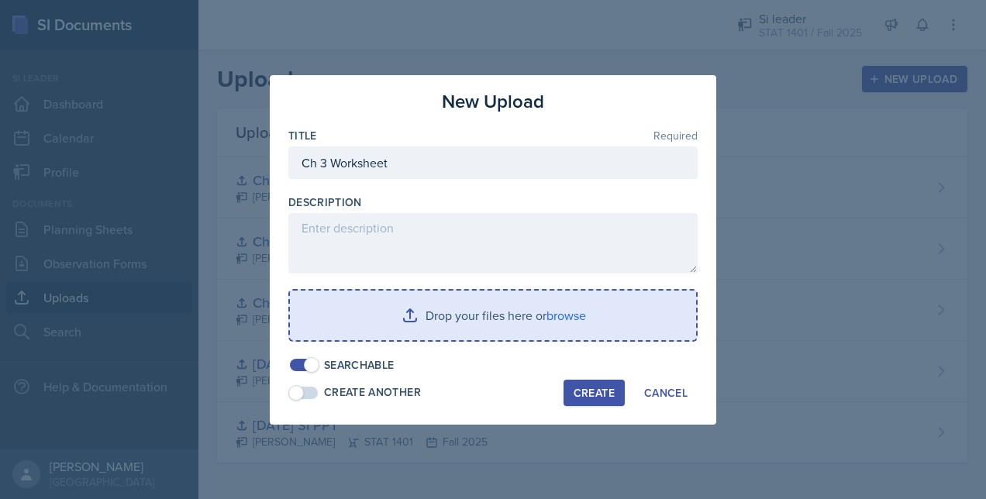
click at [450, 322] on input "file" at bounding box center [493, 316] width 406 height 50
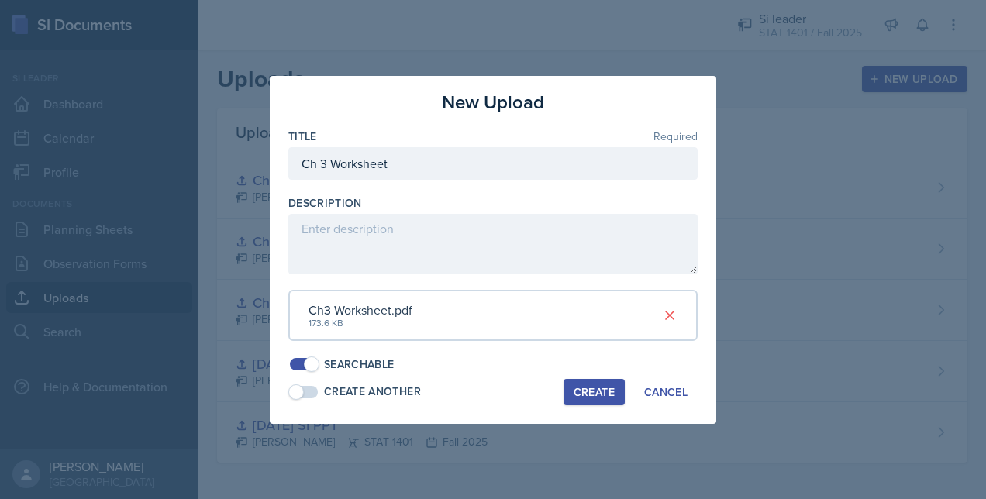
click at [583, 387] on div "Create" at bounding box center [593, 392] width 41 height 12
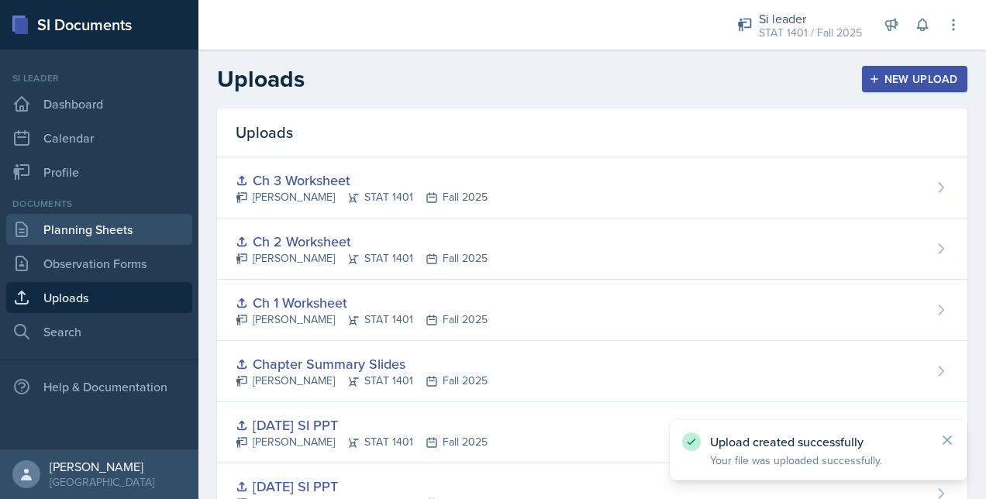
click at [92, 230] on link "Planning Sheets" at bounding box center [99, 229] width 186 height 31
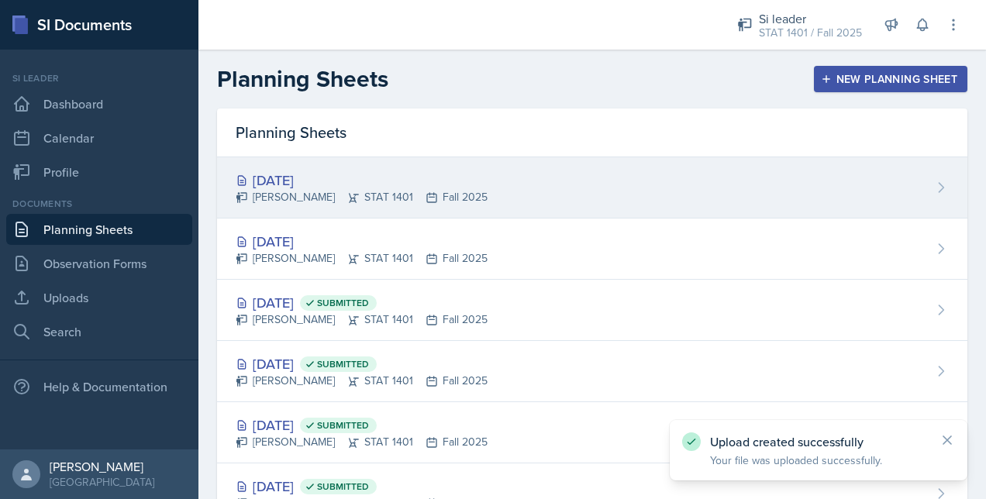
click at [509, 175] on div "Sep 11th, 2025 Owen Hawkins STAT 1401 Fall 2025" at bounding box center [592, 187] width 750 height 61
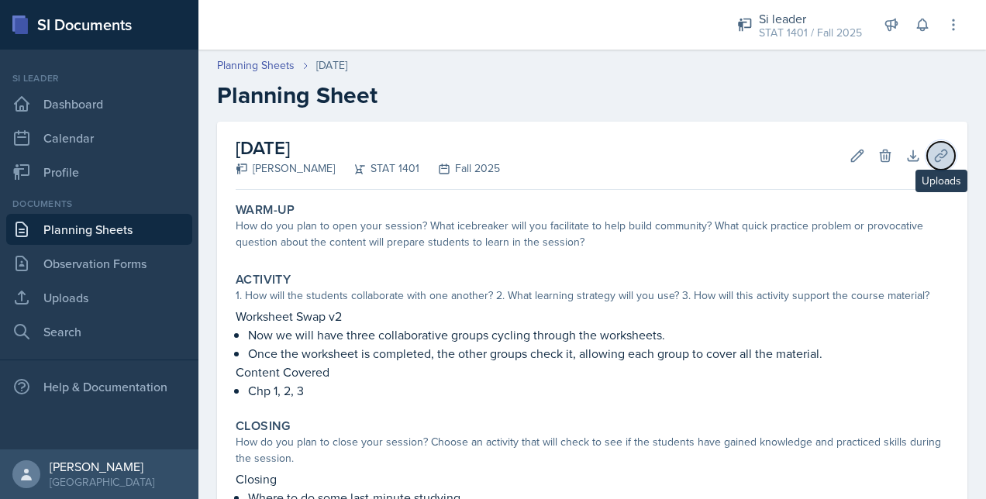
click at [933, 158] on icon at bounding box center [940, 155] width 15 height 15
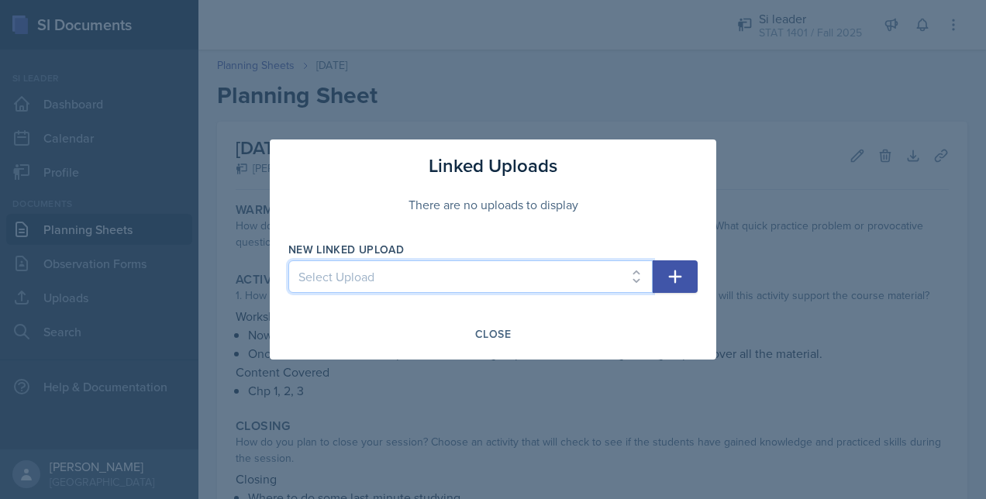
click at [555, 274] on select "Select Upload 8/26/25 SI PPT 8/28/25 SI PPT Chapter Summary Slides Ch 1 Workshe…" at bounding box center [470, 276] width 364 height 33
select select "2a56ecc4-5ad0-4132-ba46-5e00c64d96aa"
click at [288, 260] on select "Select Upload 8/26/25 SI PPT 8/28/25 SI PPT Chapter Summary Slides Ch 1 Workshe…" at bounding box center [470, 276] width 364 height 33
click at [665, 279] on button "button" at bounding box center [674, 276] width 45 height 33
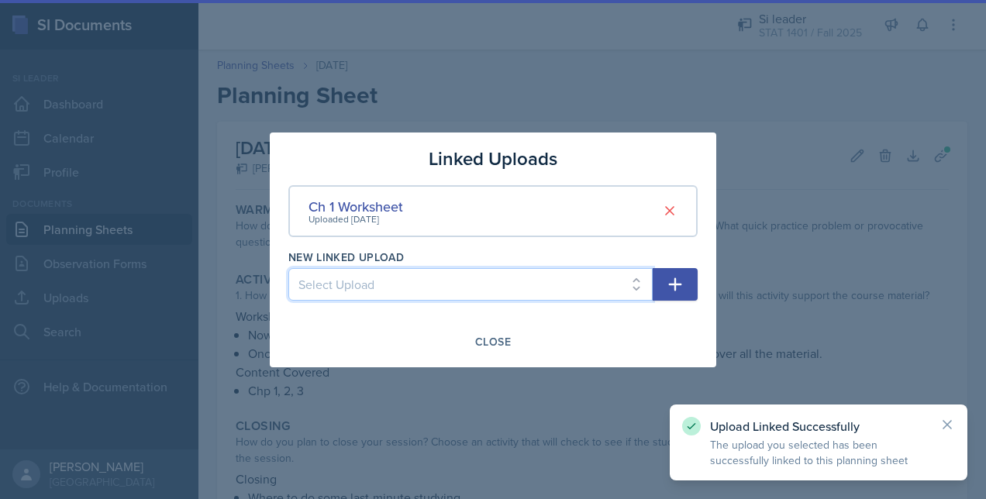
click at [587, 280] on select "Select Upload 8/26/25 SI PPT 8/28/25 SI PPT Chapter Summary Slides Ch 2 Workshe…" at bounding box center [470, 284] width 364 height 33
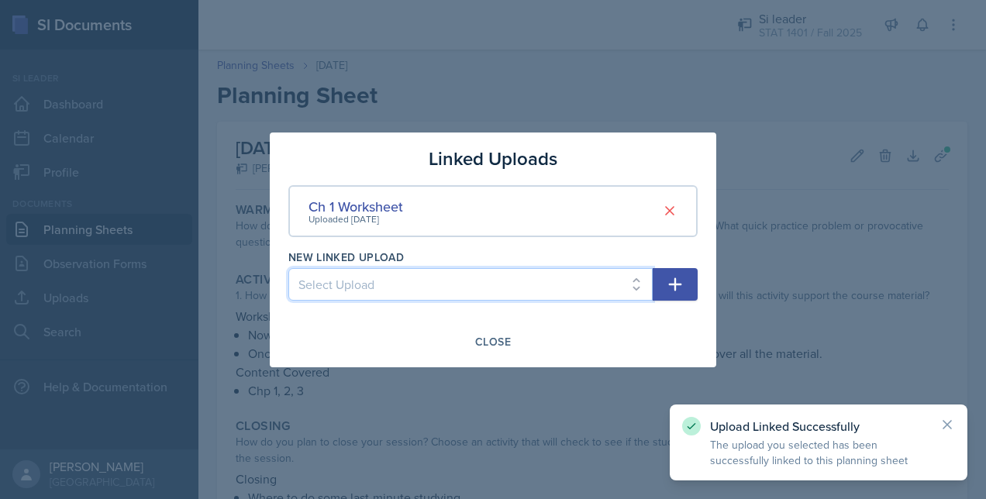
select select "c6eb47b2-7780-4f62-a6f2-7d6e3de933c9"
click at [288, 268] on select "Select Upload 8/26/25 SI PPT 8/28/25 SI PPT Chapter Summary Slides Ch 2 Workshe…" at bounding box center [470, 284] width 364 height 33
click at [687, 284] on button "button" at bounding box center [674, 284] width 45 height 33
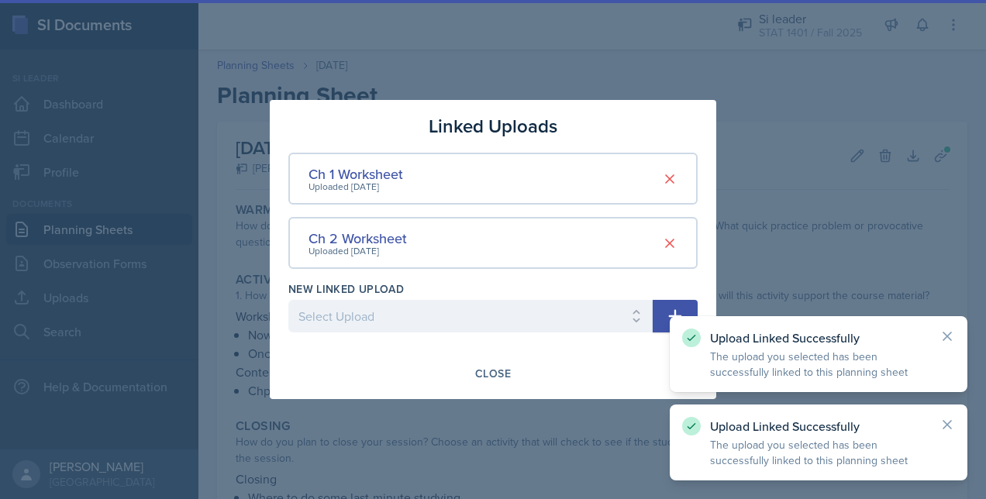
click at [539, 294] on div "New Linked Upload" at bounding box center [470, 288] width 364 height 15
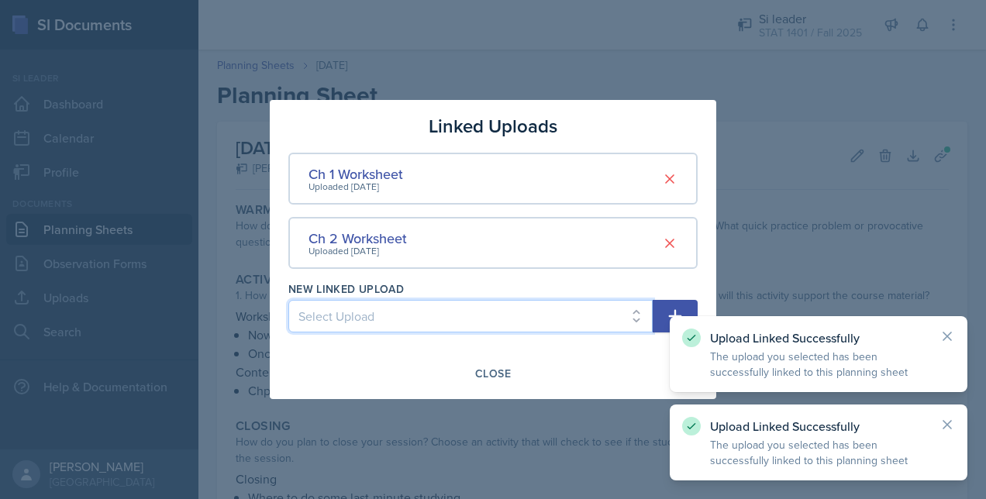
click at [507, 318] on select "Select Upload 8/26/25 SI PPT 8/28/25 SI PPT Chapter Summary Slides Ch 3 Workshe…" at bounding box center [470, 316] width 364 height 33
select select "c76e0ea2-5966-4f37-b677-693955d0f6f5"
click at [288, 300] on select "Select Upload 8/26/25 SI PPT 8/28/25 SI PPT Chapter Summary Slides Ch 3 Workshe…" at bounding box center [470, 316] width 364 height 33
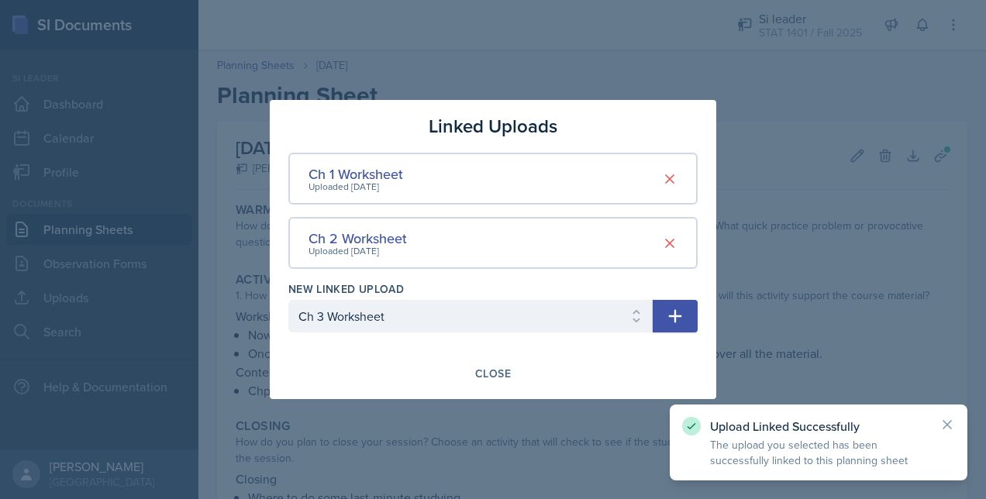
click at [670, 313] on icon "button" at bounding box center [675, 316] width 19 height 19
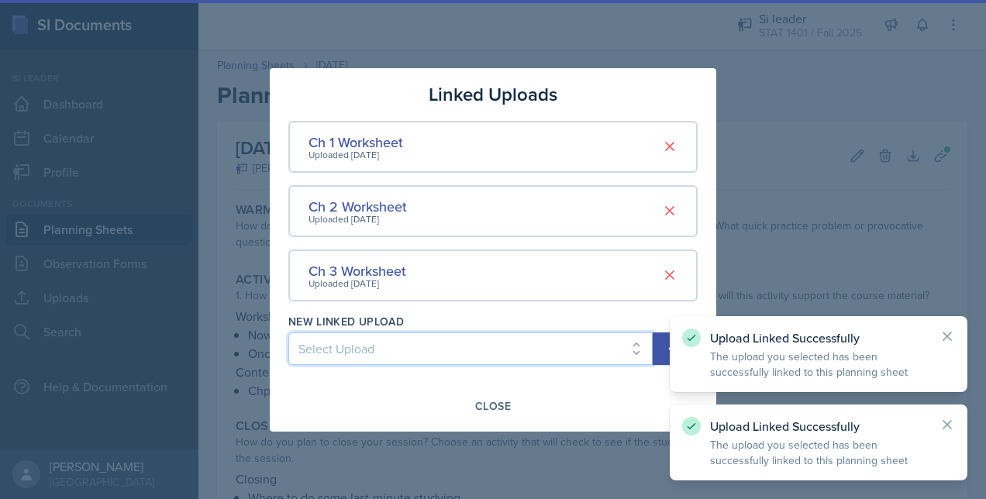
click at [535, 346] on select "Select Upload 8/26/25 SI PPT 8/28/25 SI PPT Chapter Summary Slides" at bounding box center [470, 348] width 364 height 33
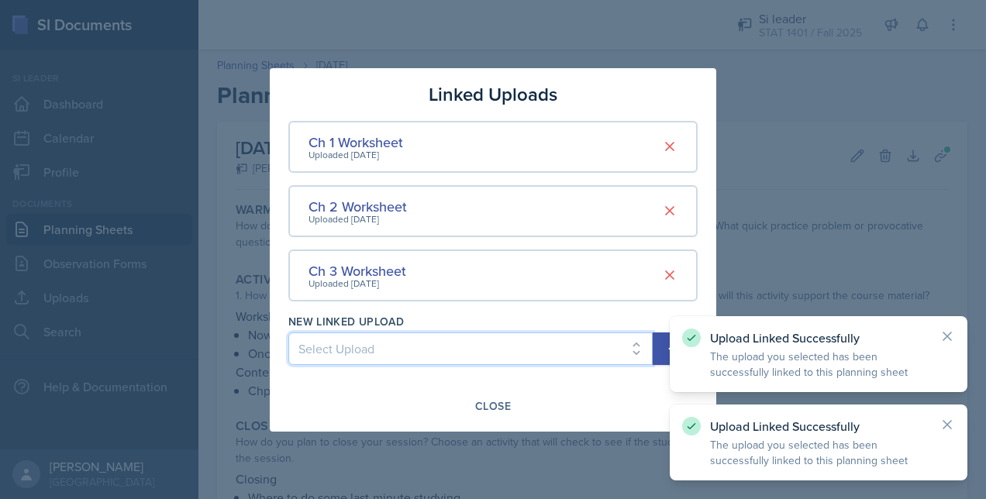
select select "689e2b65-38f8-4c89-aa51-76dbd7f43e6a"
click at [288, 332] on select "Select Upload 8/26/25 SI PPT 8/28/25 SI PPT Chapter Summary Slides" at bounding box center [470, 348] width 364 height 33
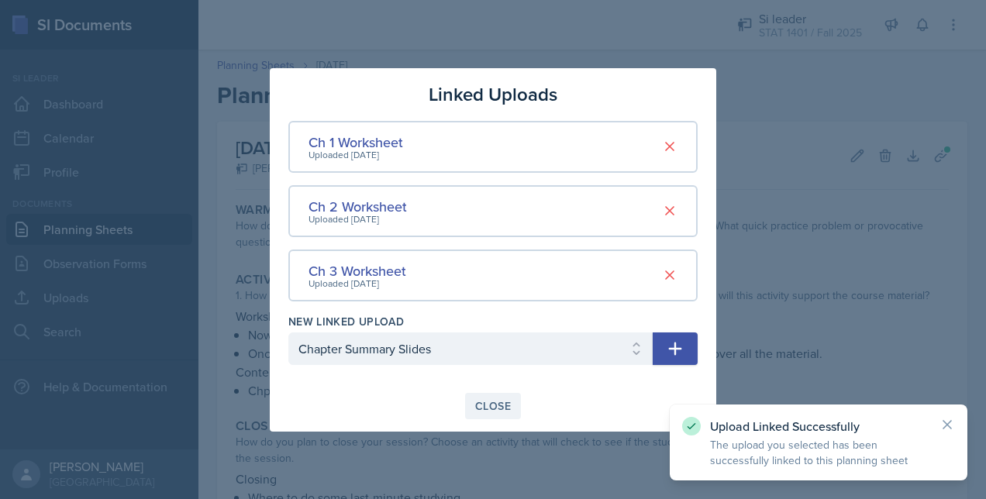
click at [499, 406] on div "Close" at bounding box center [493, 406] width 36 height 12
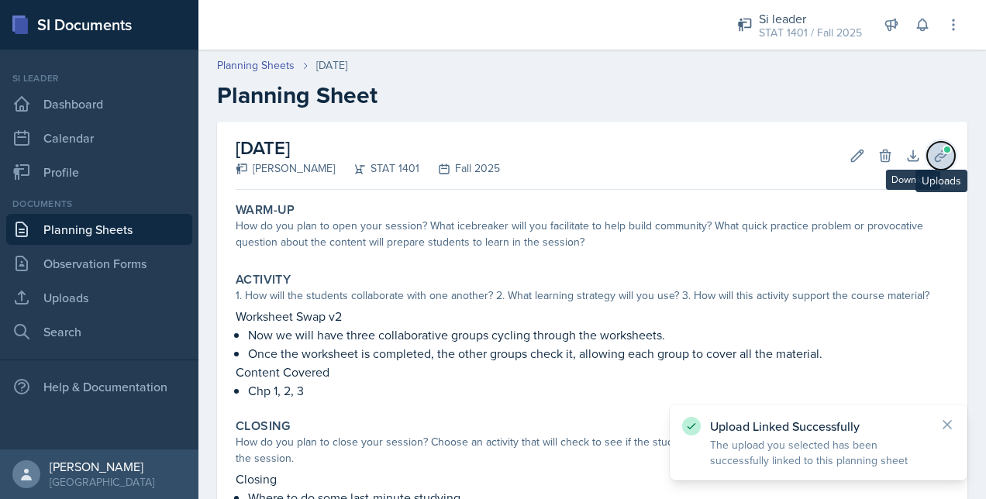
click at [933, 148] on icon at bounding box center [940, 155] width 15 height 15
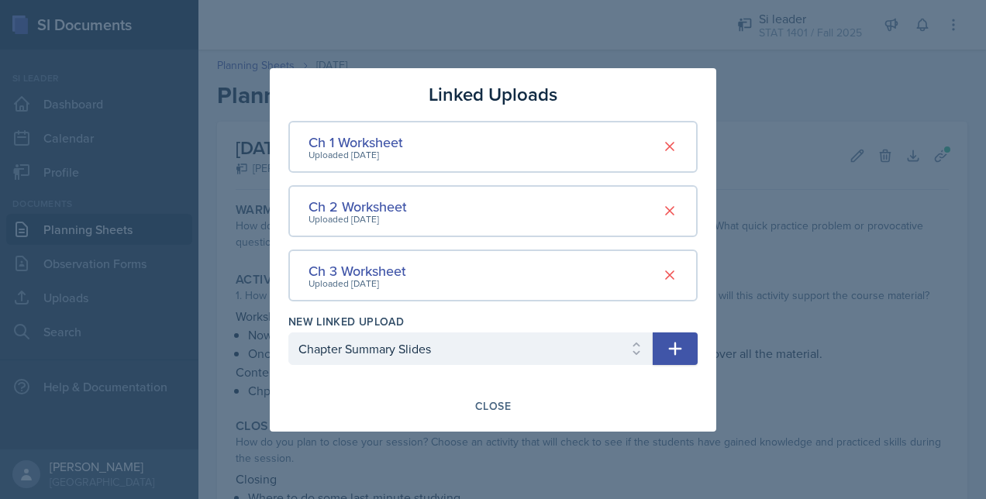
click at [696, 103] on div "Linked Uploads" at bounding box center [492, 95] width 409 height 28
click at [470, 401] on button "Close" at bounding box center [493, 406] width 56 height 26
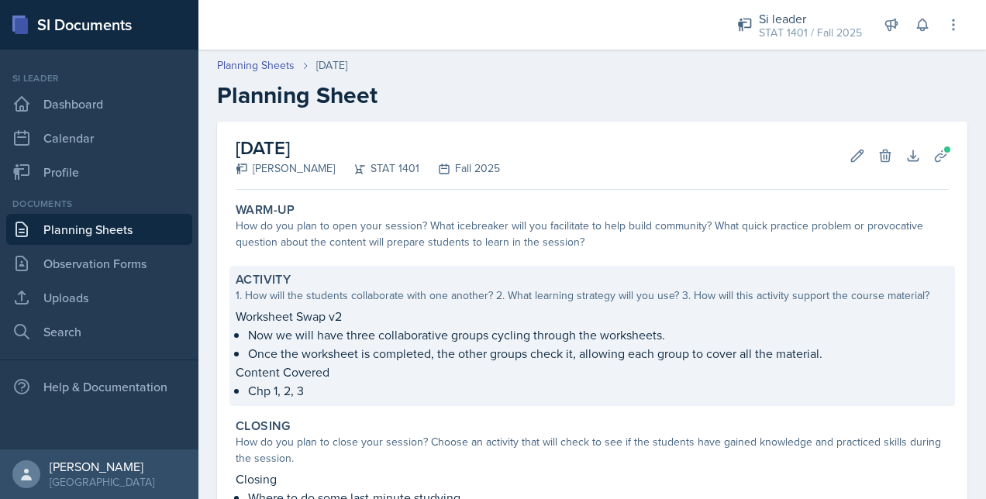
click at [535, 401] on div "Activity 1. How will the students collaborate with one another? 2. What learnin…" at bounding box center [591, 336] width 725 height 140
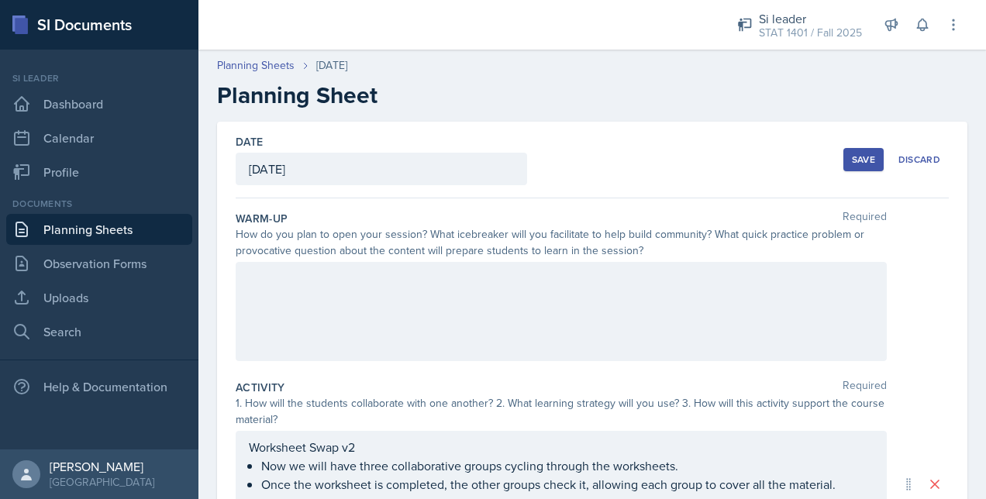
scroll to position [31, 0]
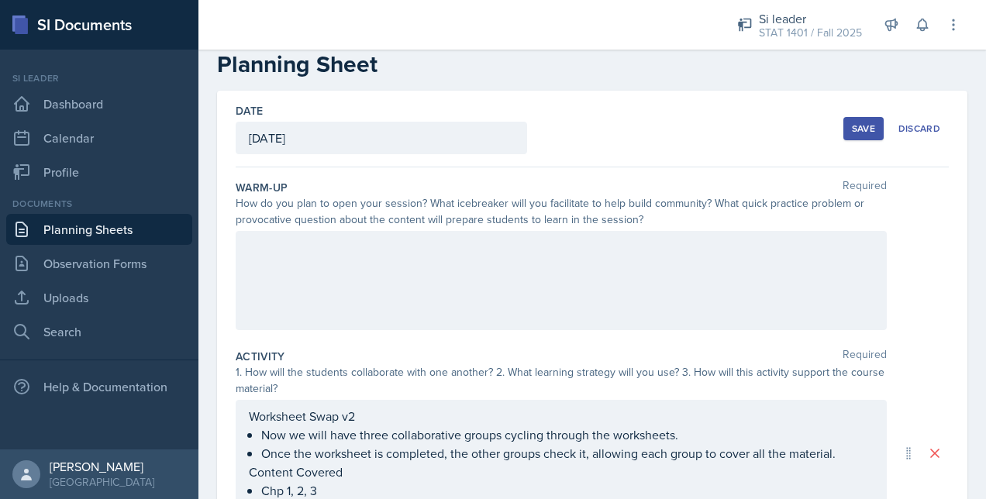
click at [609, 126] on div "Date September 11th, 2025 September 2025 31 1 2 3 4 5 6 7 8 9 10 11 12 13 14 15…" at bounding box center [592, 129] width 713 height 77
click at [449, 265] on div at bounding box center [561, 280] width 651 height 99
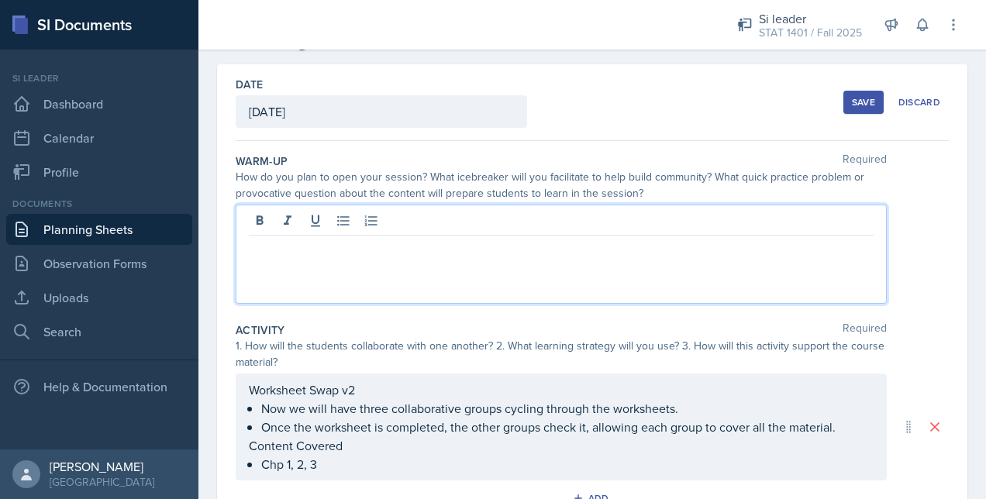
click at [464, 320] on div "Activity Required 1. How will the students collaborate with one another? 2. Wha…" at bounding box center [592, 419] width 713 height 206
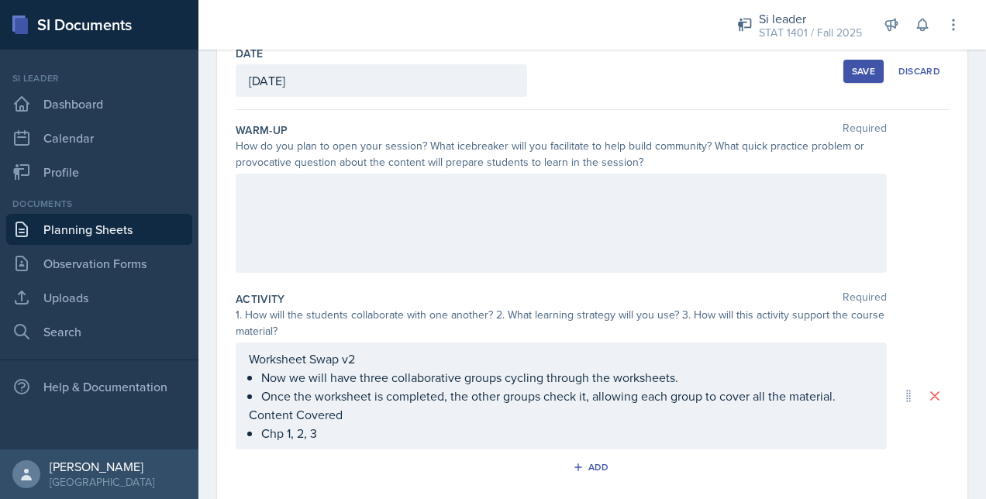
click at [367, 211] on div at bounding box center [561, 223] width 651 height 99
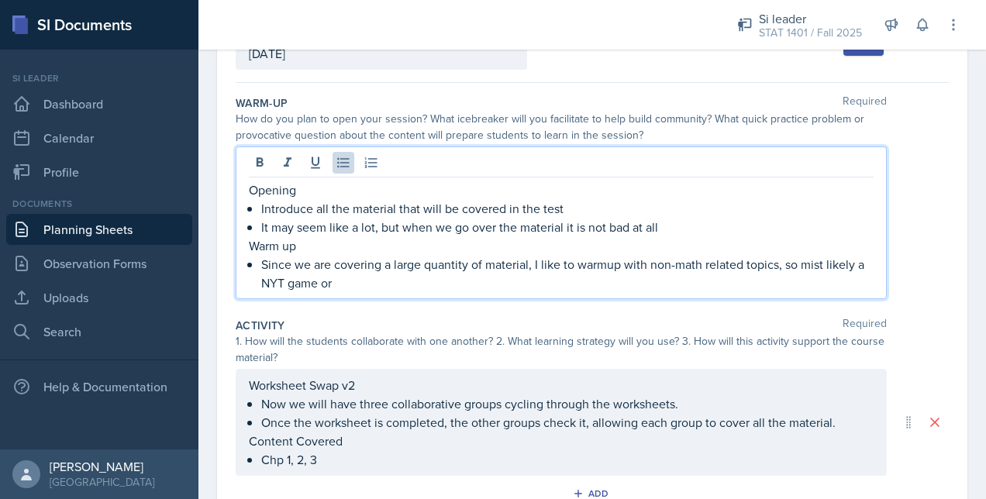
click at [423, 288] on p "Since we are covering a large quantity of material, I like to warmup with non-m…" at bounding box center [567, 273] width 612 height 37
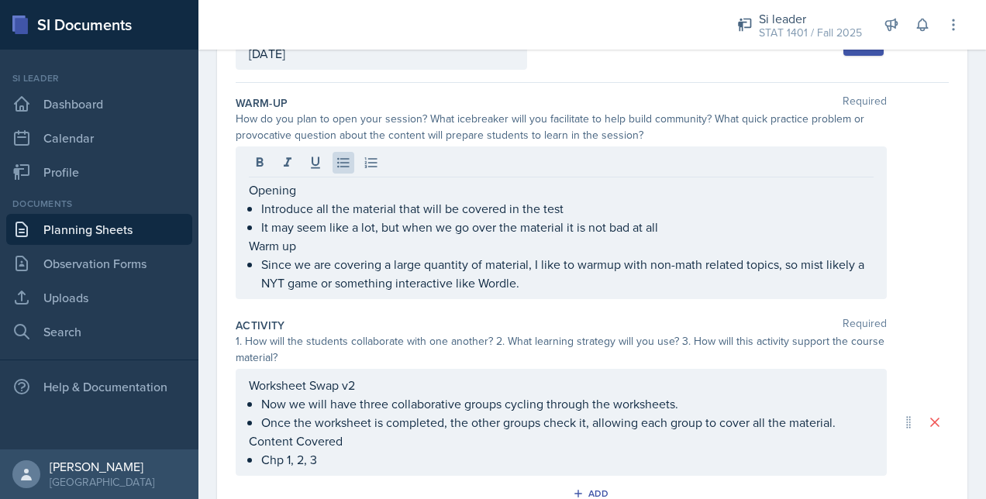
click at [936, 285] on div "Date September 11th, 2025 September 2025 31 1 2 3 4 5 6 7 8 9 10 11 12 13 14 15…" at bounding box center [592, 427] width 750 height 842
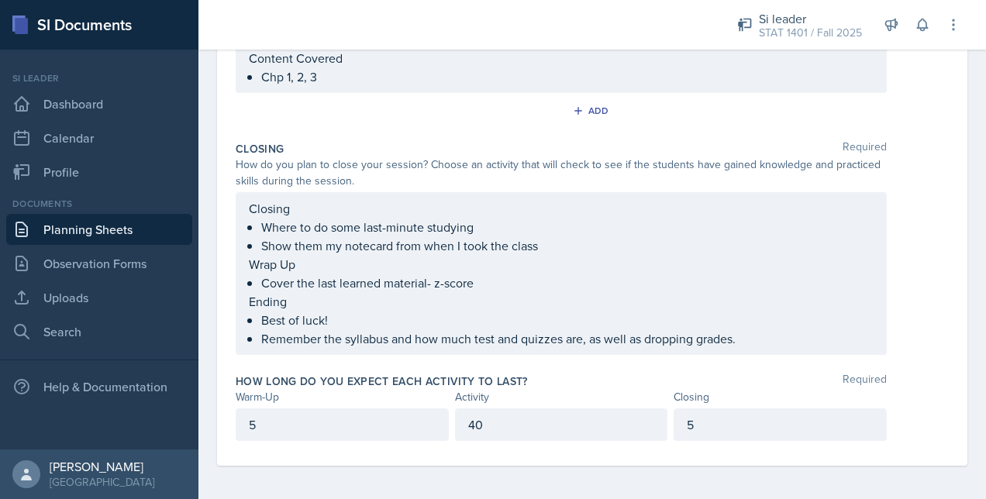
scroll to position [0, 0]
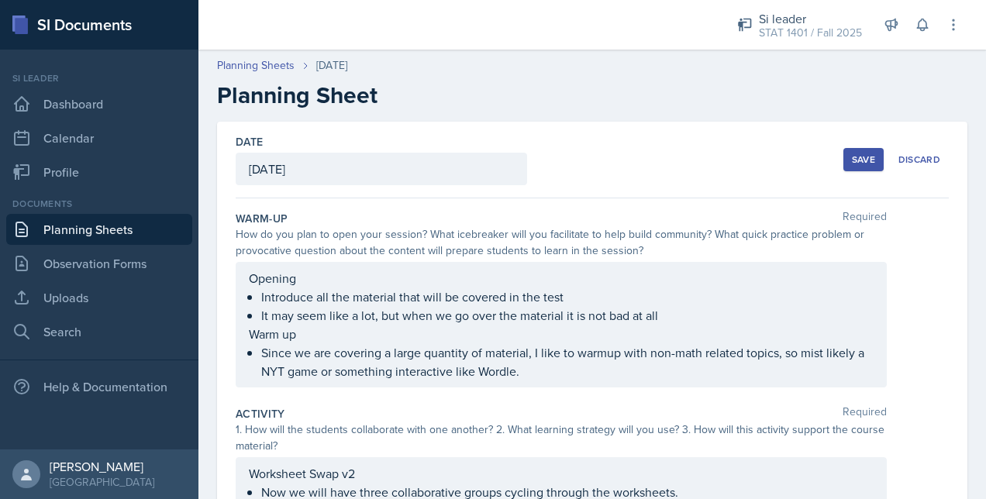
click at [859, 150] on button "Save" at bounding box center [863, 159] width 40 height 23
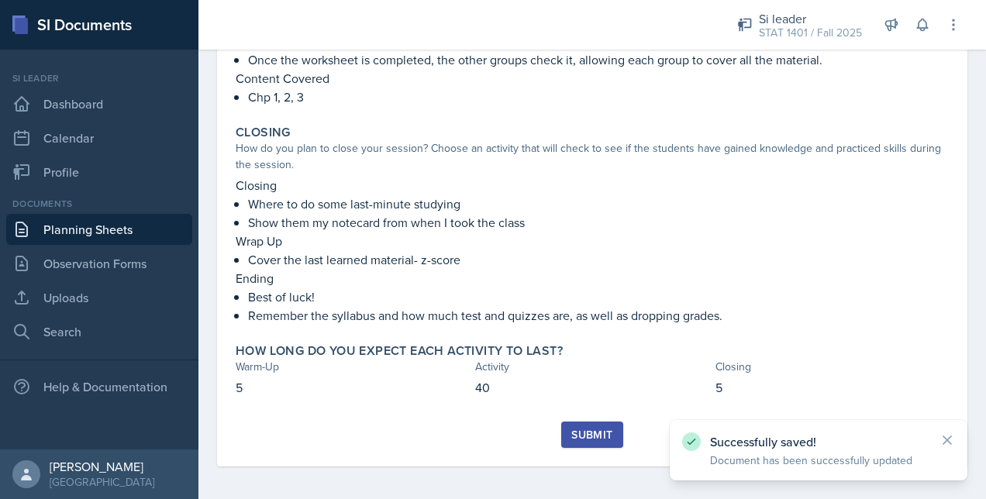
scroll to position [409, 0]
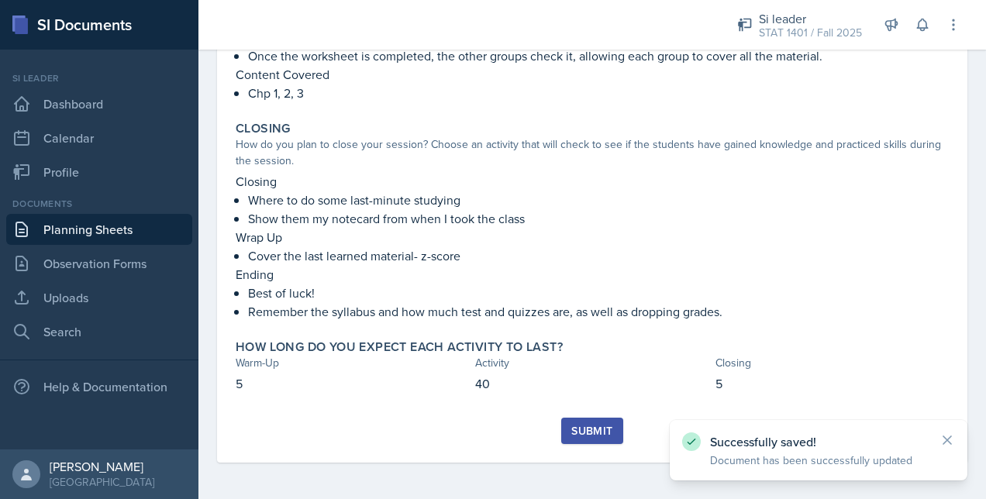
click at [574, 425] on div "Submit" at bounding box center [591, 431] width 41 height 12
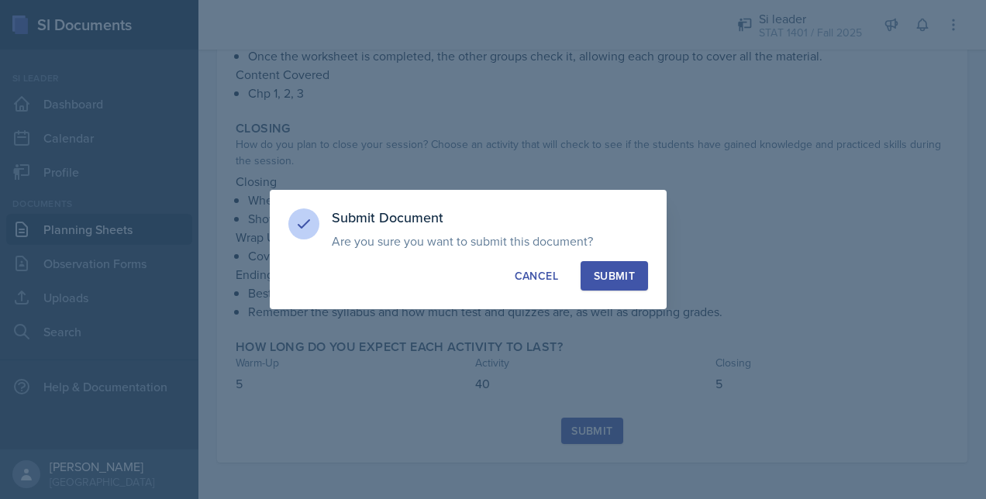
click at [605, 280] on div "Submit" at bounding box center [614, 275] width 41 height 15
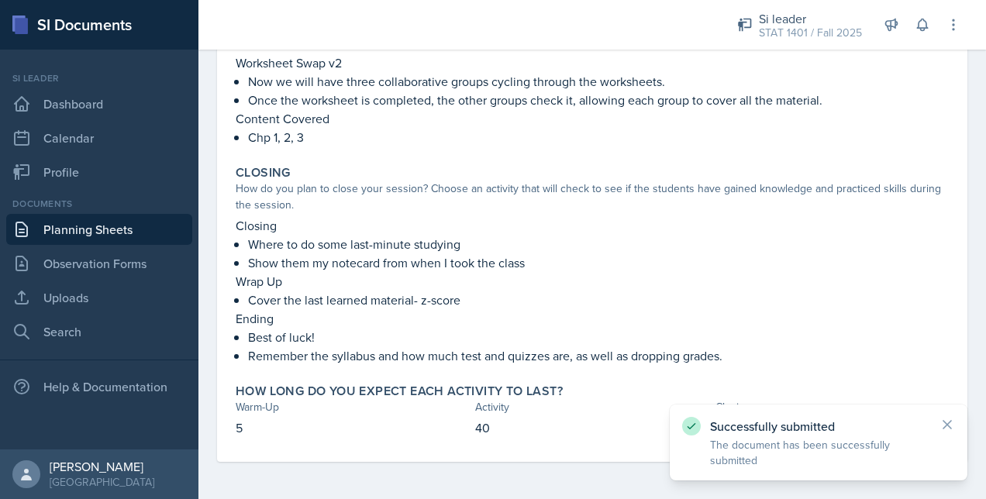
scroll to position [364, 0]
click at [948, 429] on icon at bounding box center [946, 424] width 15 height 15
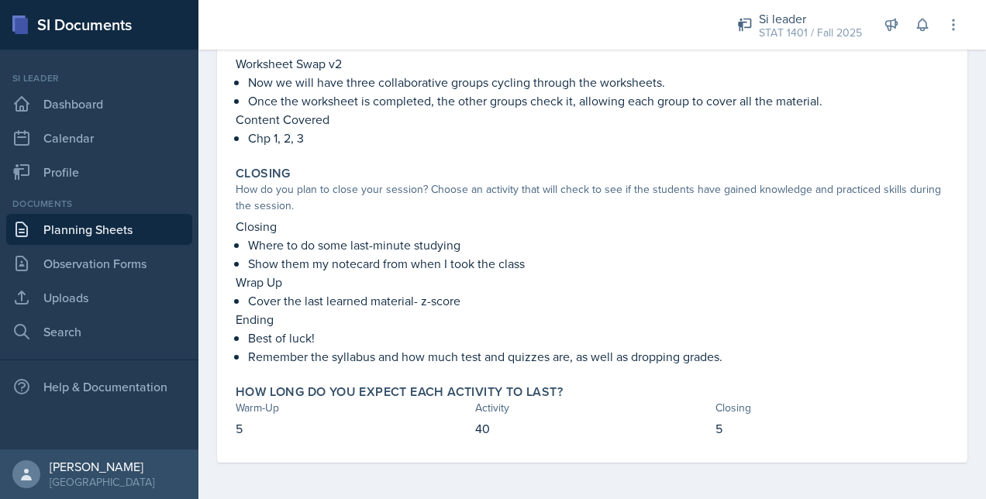
click at [159, 231] on link "Planning Sheets" at bounding box center [99, 229] width 186 height 31
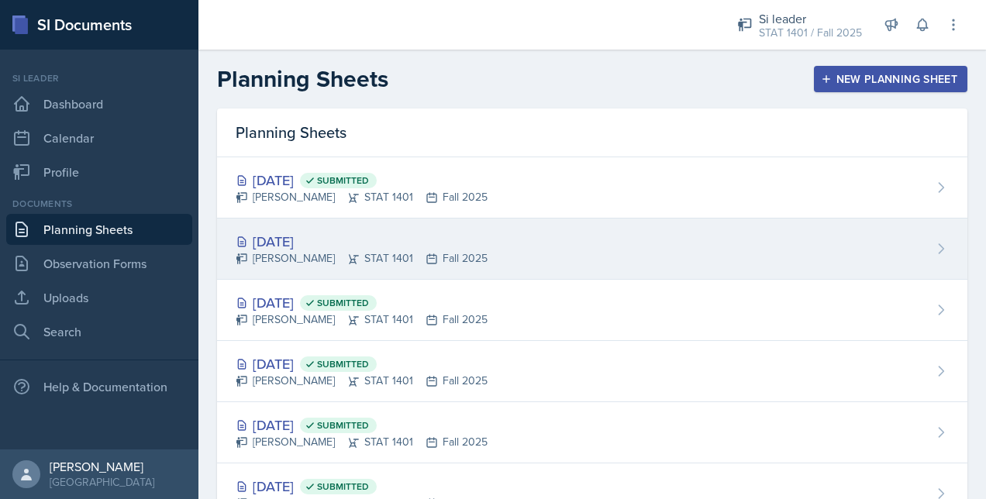
click at [414, 239] on div "[DATE]" at bounding box center [362, 241] width 252 height 21
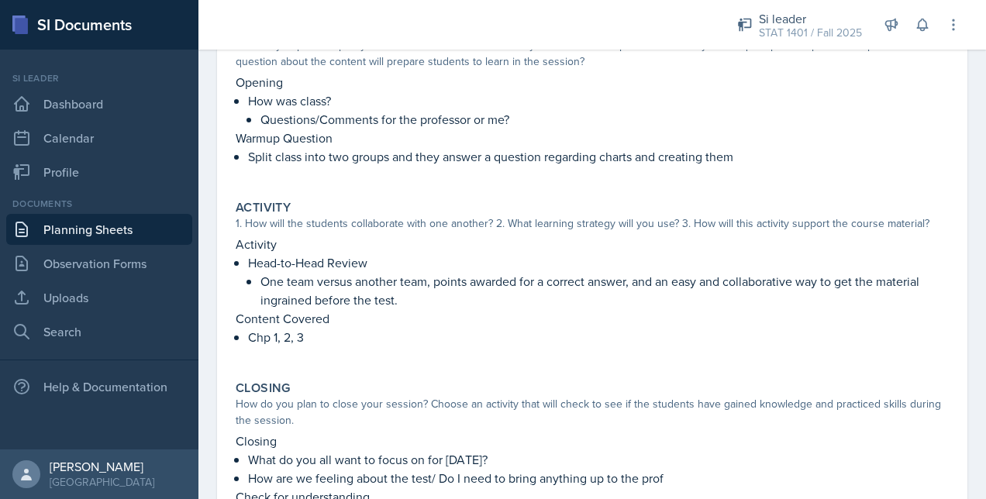
scroll to position [186, 0]
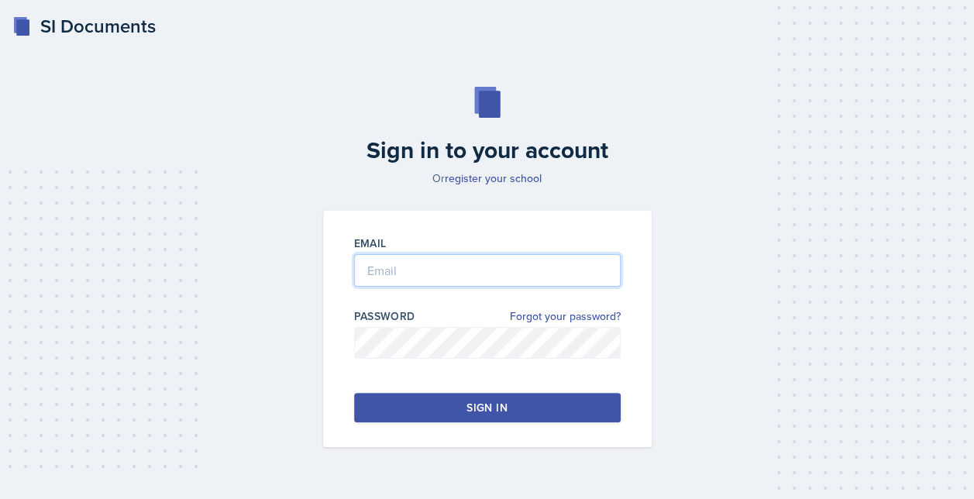
type input "[EMAIL_ADDRESS][DOMAIN_NAME]"
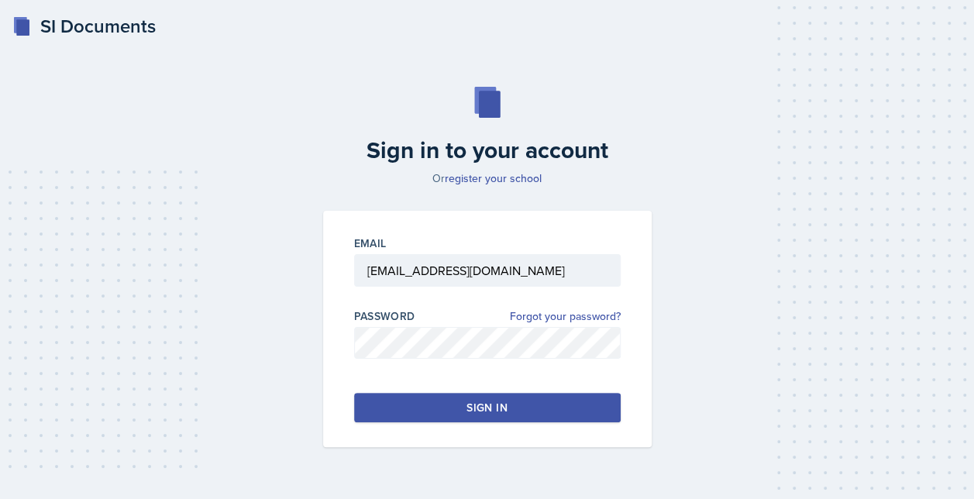
click at [394, 400] on button "Sign in" at bounding box center [487, 407] width 267 height 29
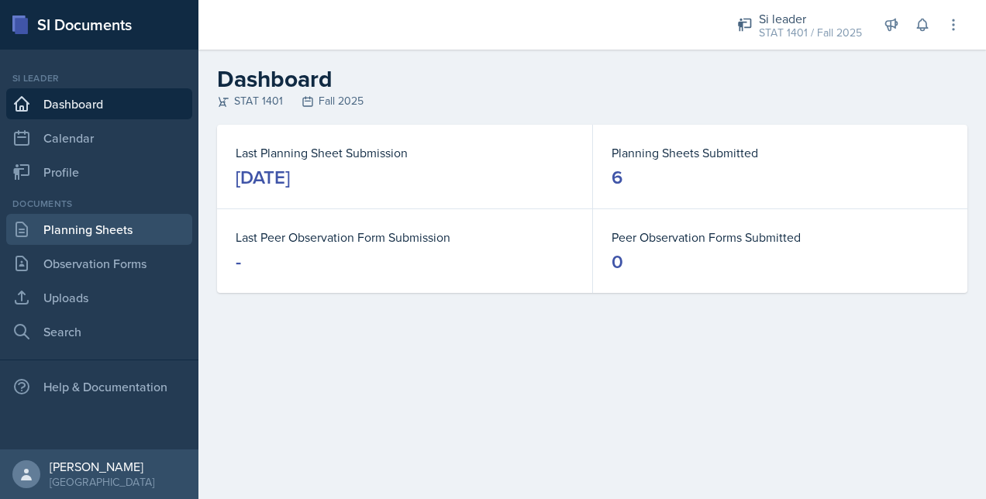
click at [101, 232] on link "Planning Sheets" at bounding box center [99, 229] width 186 height 31
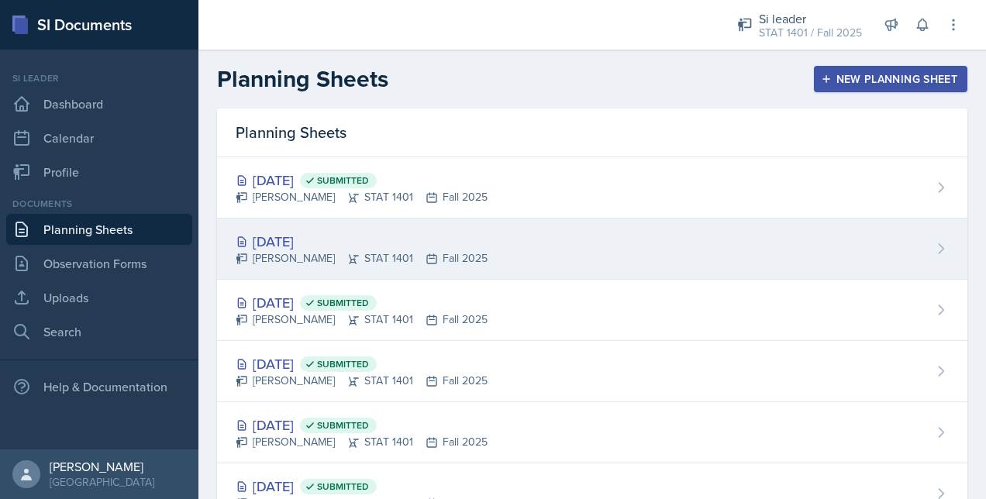
click at [385, 244] on div "[DATE]" at bounding box center [362, 241] width 252 height 21
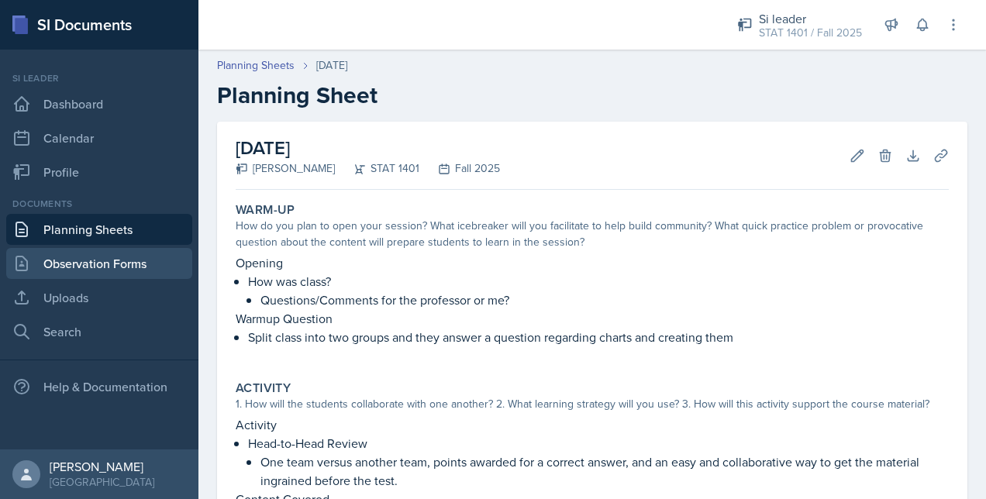
click at [67, 265] on link "Observation Forms" at bounding box center [99, 263] width 186 height 31
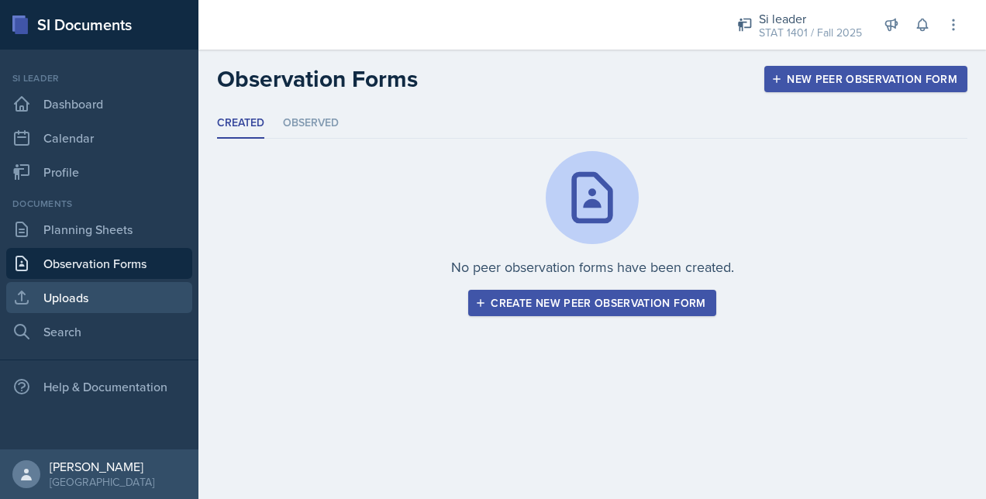
click at [68, 299] on link "Uploads" at bounding box center [99, 297] width 186 height 31
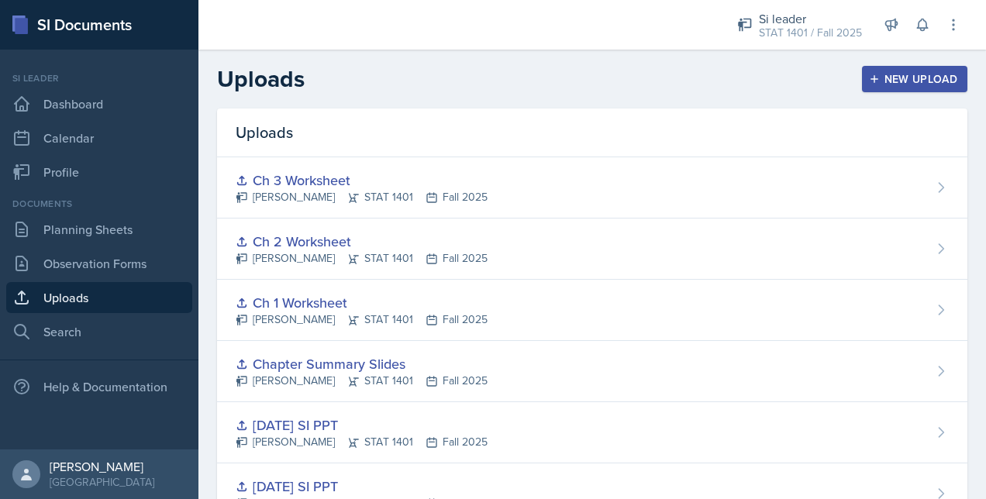
click at [862, 78] on button "New Upload" at bounding box center [915, 79] width 106 height 26
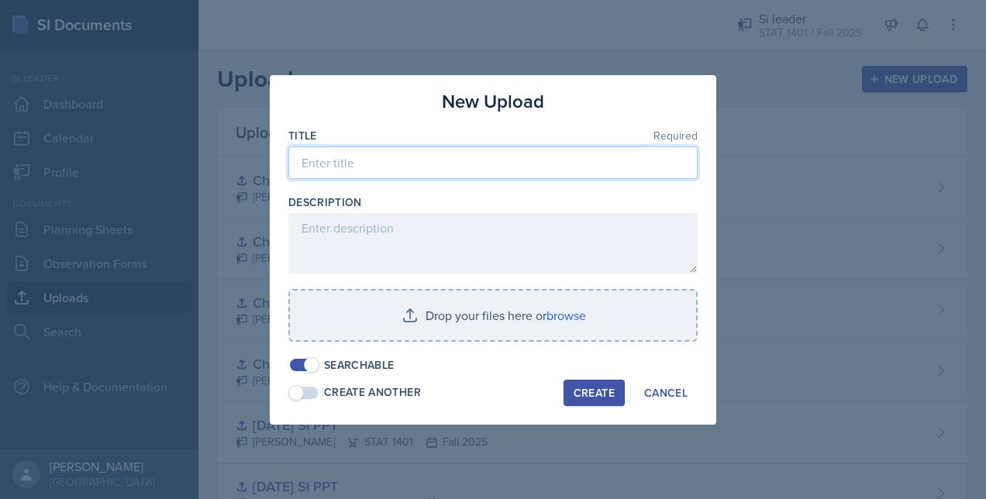
click at [330, 161] on input at bounding box center [492, 162] width 409 height 33
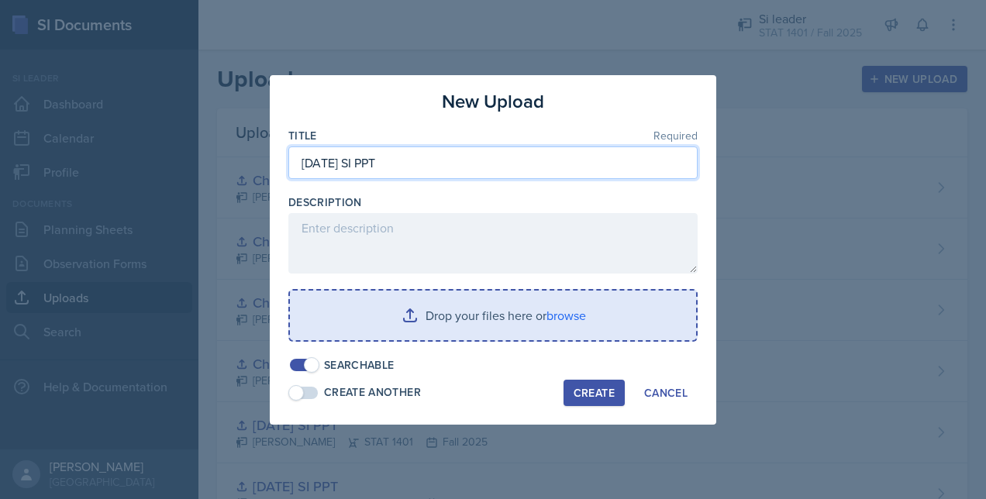
type input "9/11/25 SI PPT"
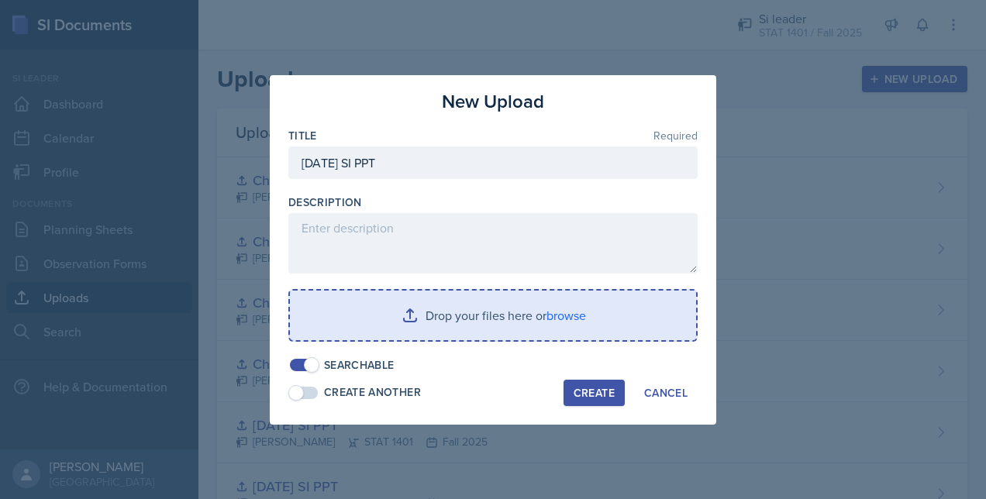
click at [395, 309] on input "file" at bounding box center [493, 316] width 406 height 50
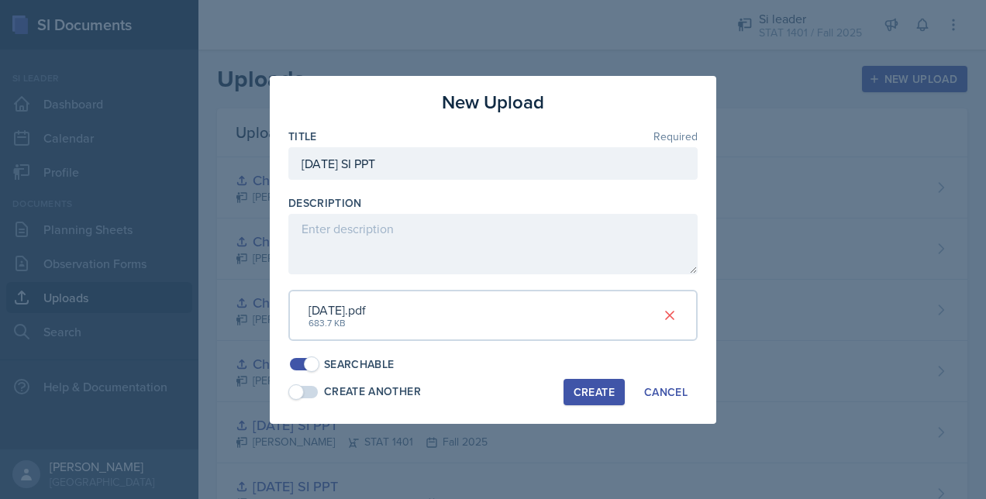
click at [595, 398] on div "Create" at bounding box center [593, 392] width 41 height 12
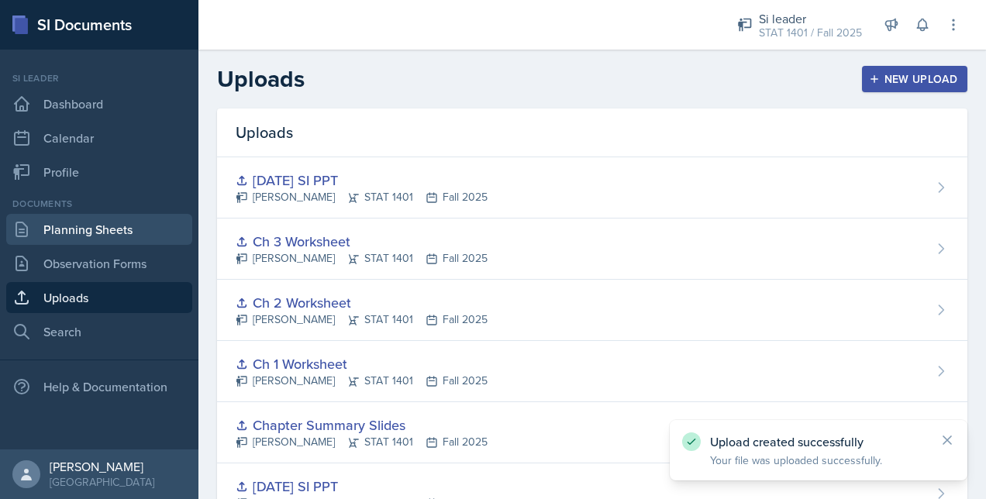
click at [115, 225] on link "Planning Sheets" at bounding box center [99, 229] width 186 height 31
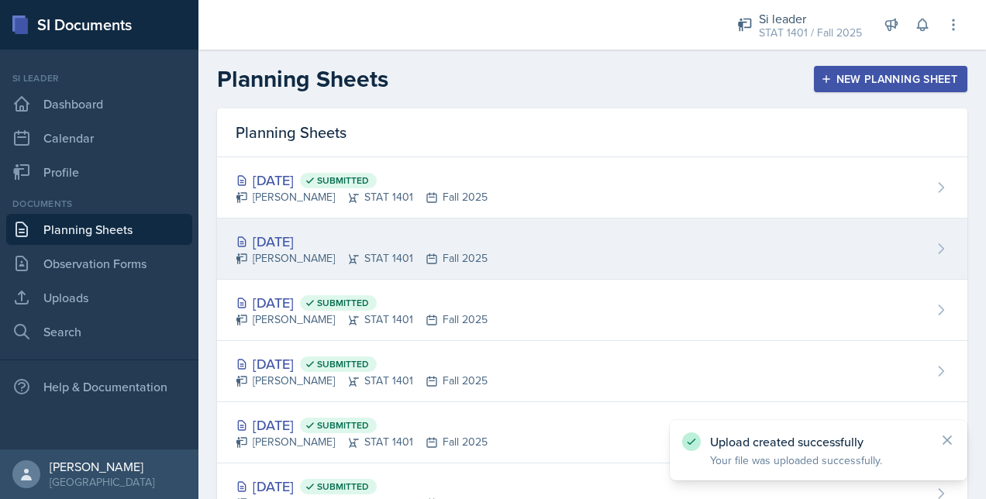
click at [550, 255] on div "Sep 9th, 2025 Owen Hawkins STAT 1401 Fall 2025" at bounding box center [592, 249] width 750 height 61
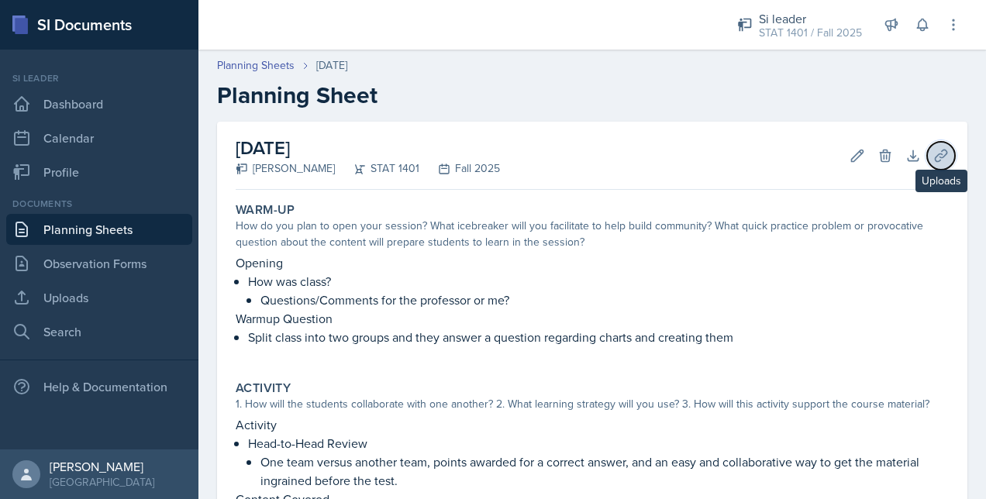
click at [933, 153] on icon at bounding box center [940, 155] width 15 height 15
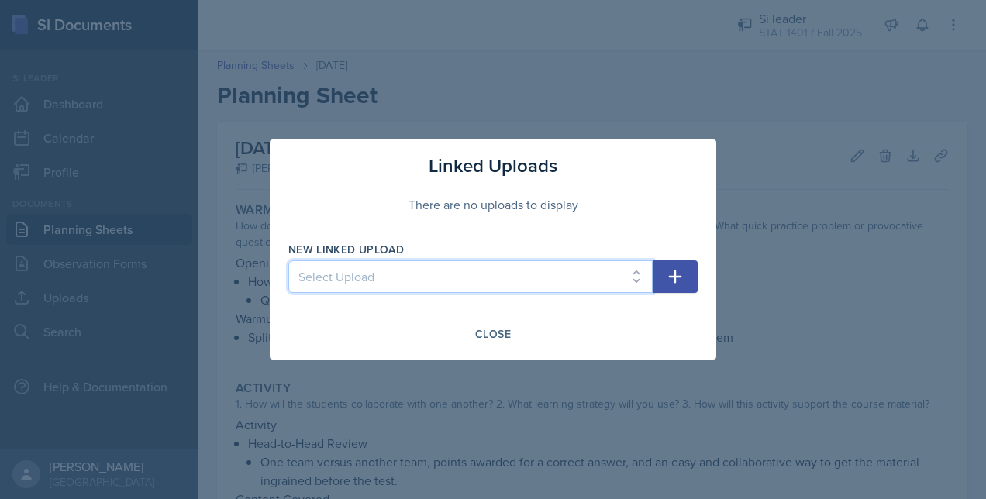
click at [459, 284] on select "Select Upload 8/26/25 SI PPT 8/28/25 SI PPT Chapter Summary Slides Ch 1 Workshe…" at bounding box center [470, 276] width 364 height 33
select select "88ba98ee-bfd8-4bca-bc88-b010d329e92f"
click at [288, 260] on select "Select Upload 8/26/25 SI PPT 8/28/25 SI PPT Chapter Summary Slides Ch 1 Workshe…" at bounding box center [470, 276] width 364 height 33
click at [681, 278] on icon "button" at bounding box center [675, 276] width 19 height 19
select select
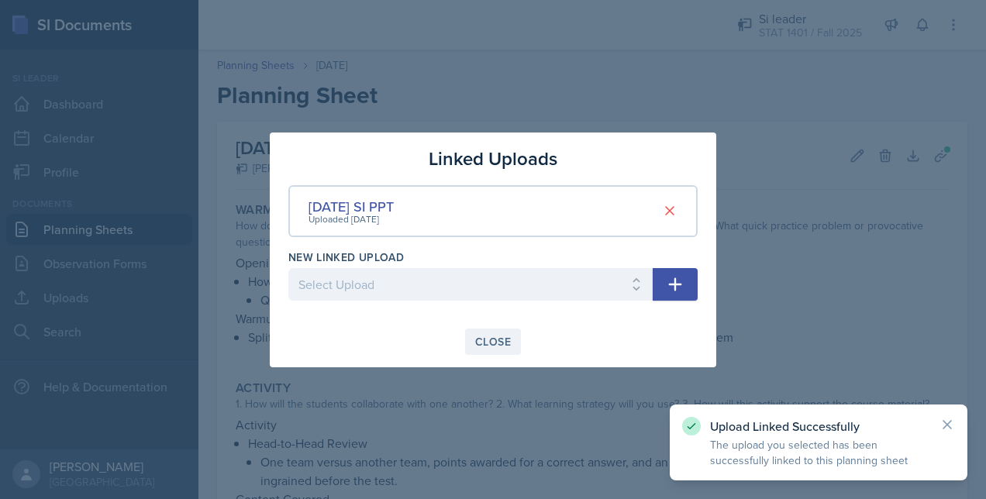
click at [480, 344] on div "Close" at bounding box center [493, 342] width 36 height 12
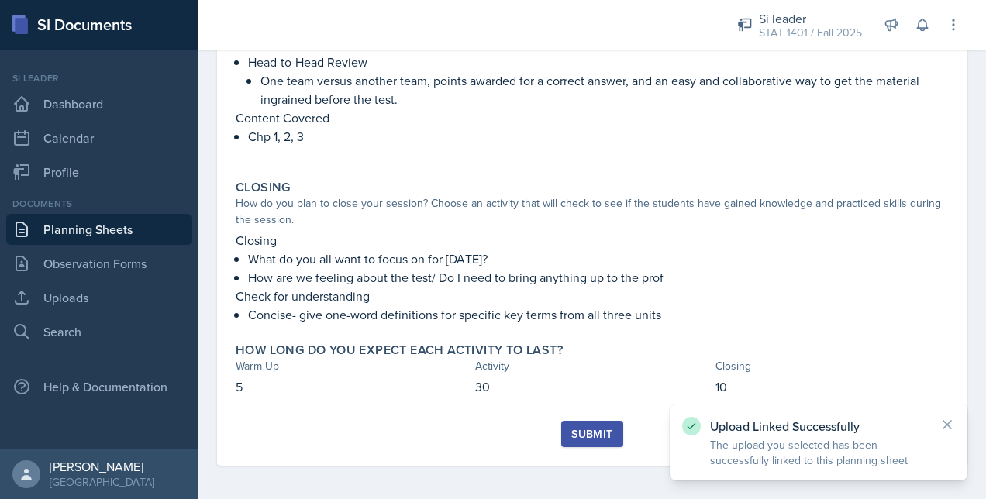
scroll to position [384, 0]
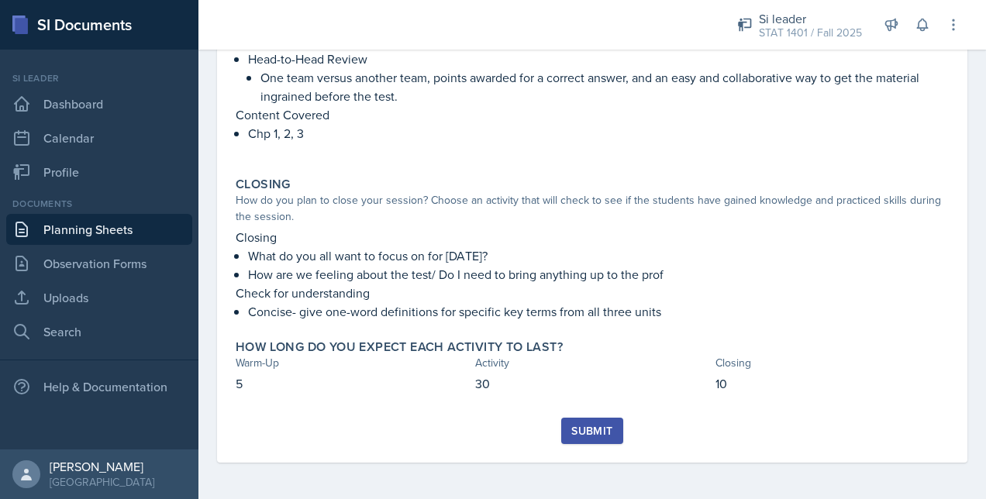
click at [573, 429] on div "Submit" at bounding box center [591, 431] width 41 height 12
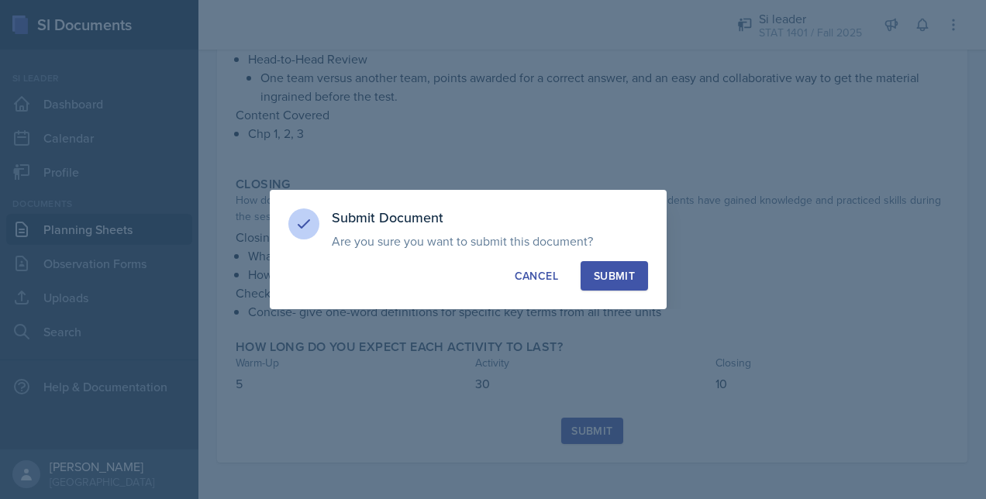
click at [618, 277] on div "Submit" at bounding box center [614, 275] width 41 height 15
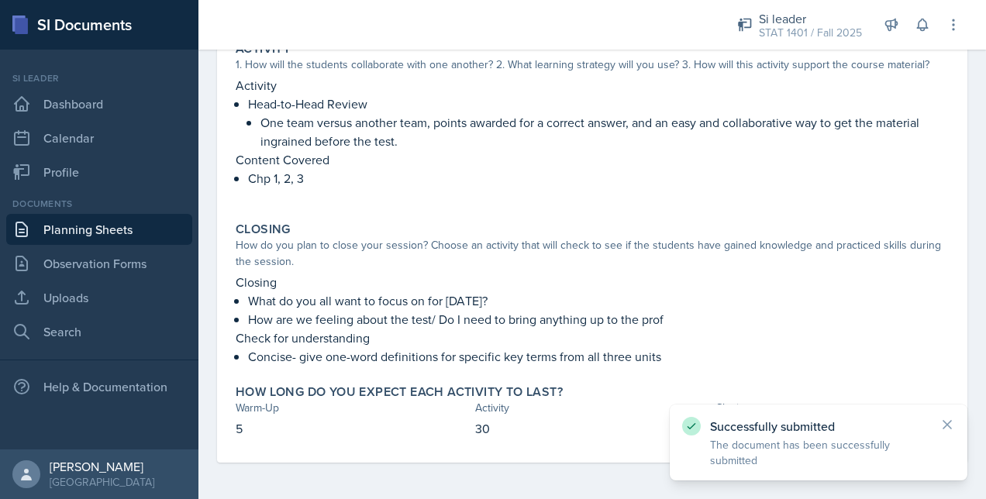
click at [132, 226] on link "Planning Sheets" at bounding box center [99, 229] width 186 height 31
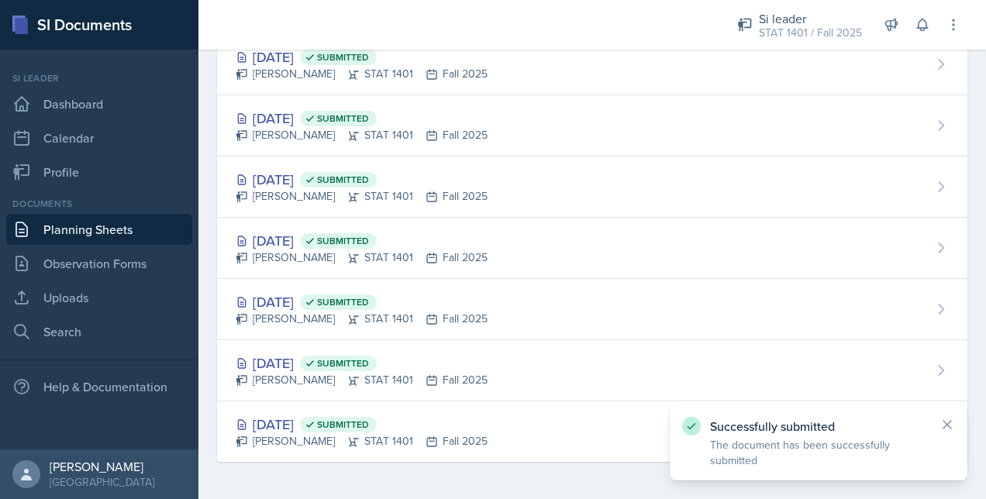
scroll to position [121, 0]
